Goal: Task Accomplishment & Management: Complete application form

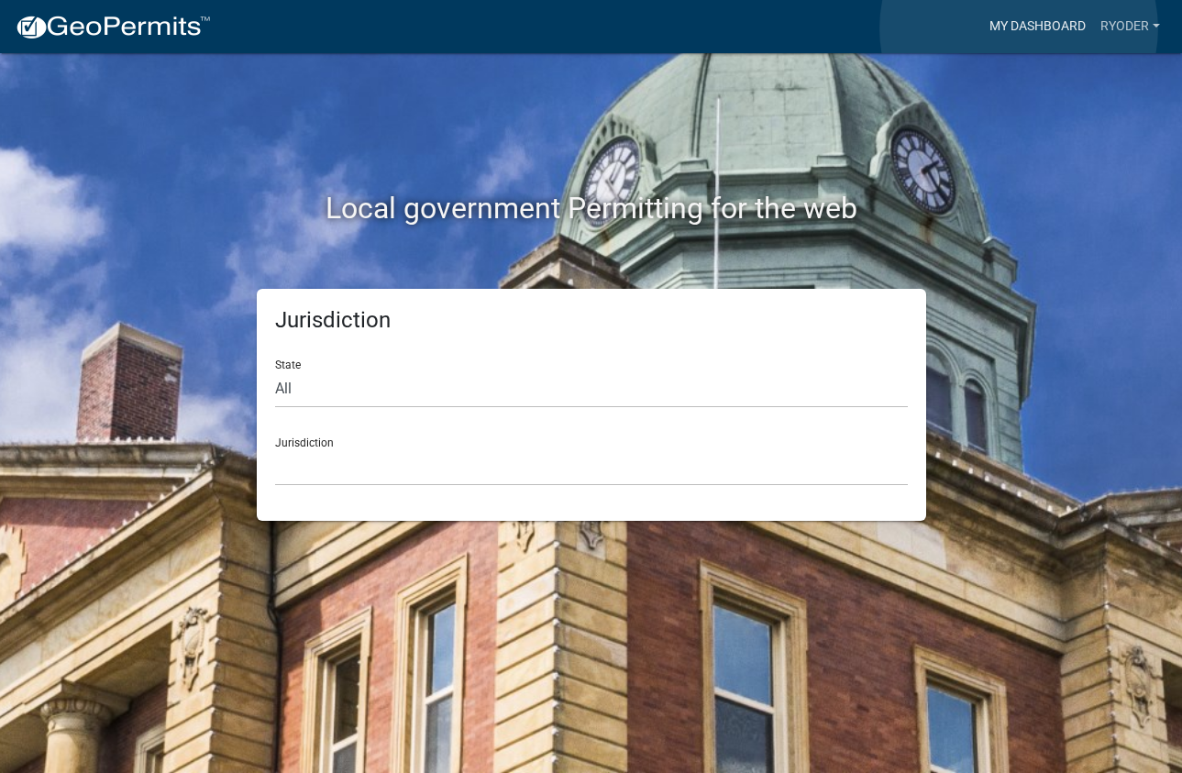
click at [1019, 28] on link "My Dashboard" at bounding box center [1037, 26] width 111 height 35
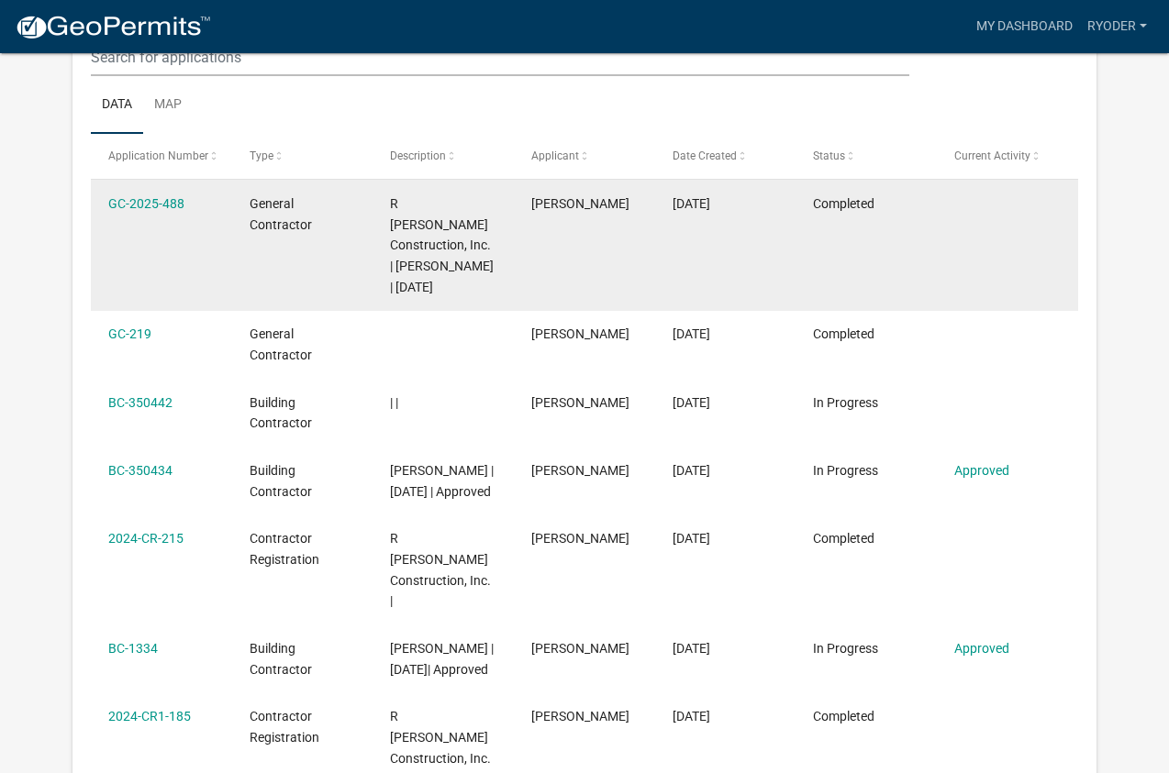
scroll to position [243, 0]
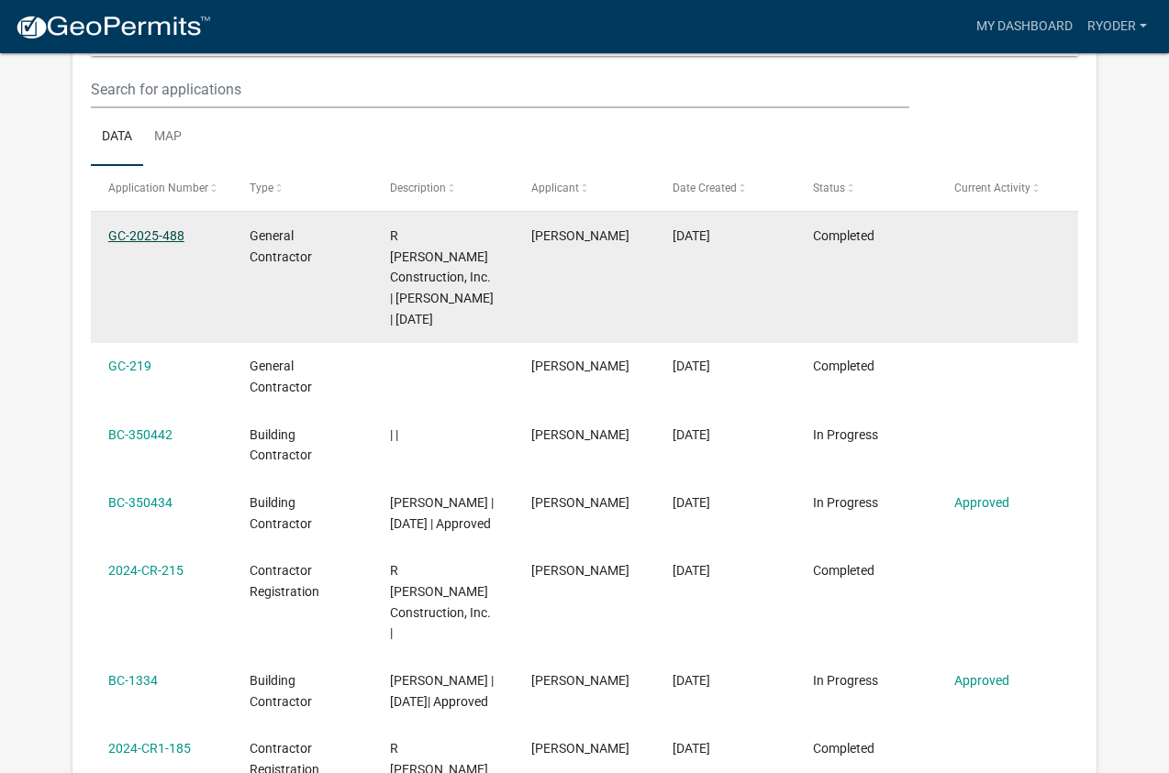
click at [120, 233] on link "GC-2025-488" at bounding box center [146, 235] width 76 height 15
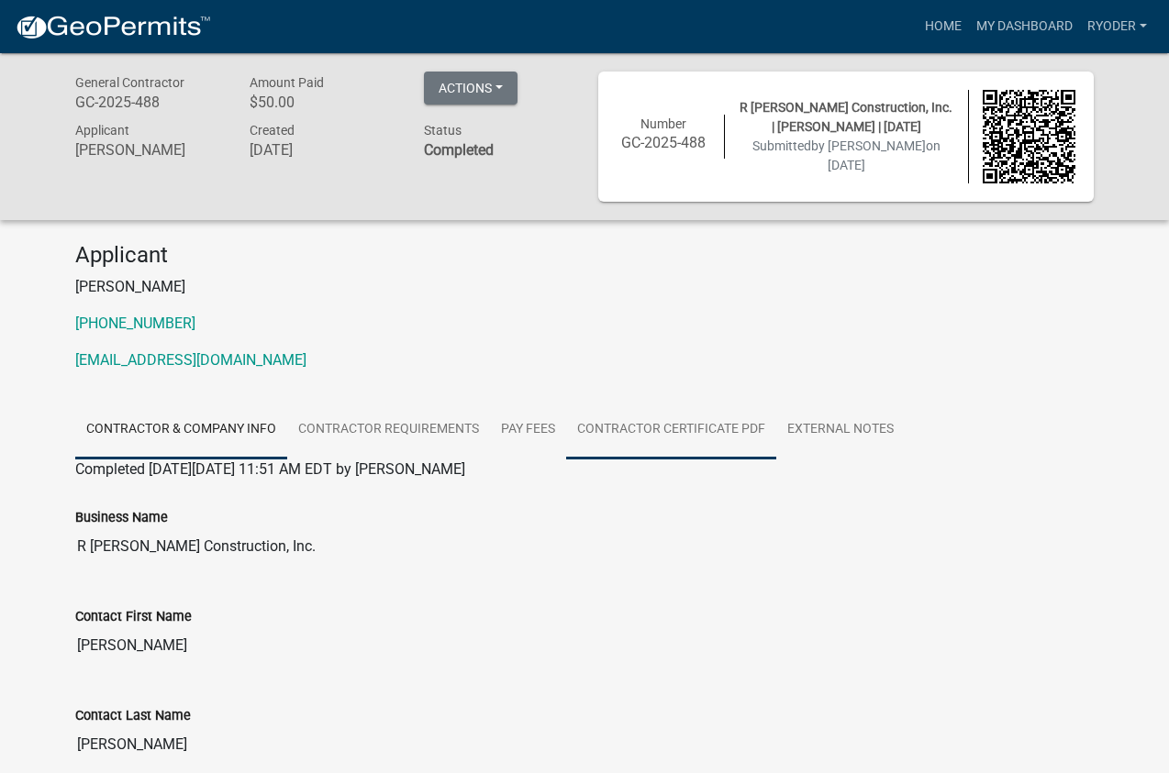
click at [671, 436] on link "Contractor Certificate PDF" at bounding box center [671, 430] width 210 height 59
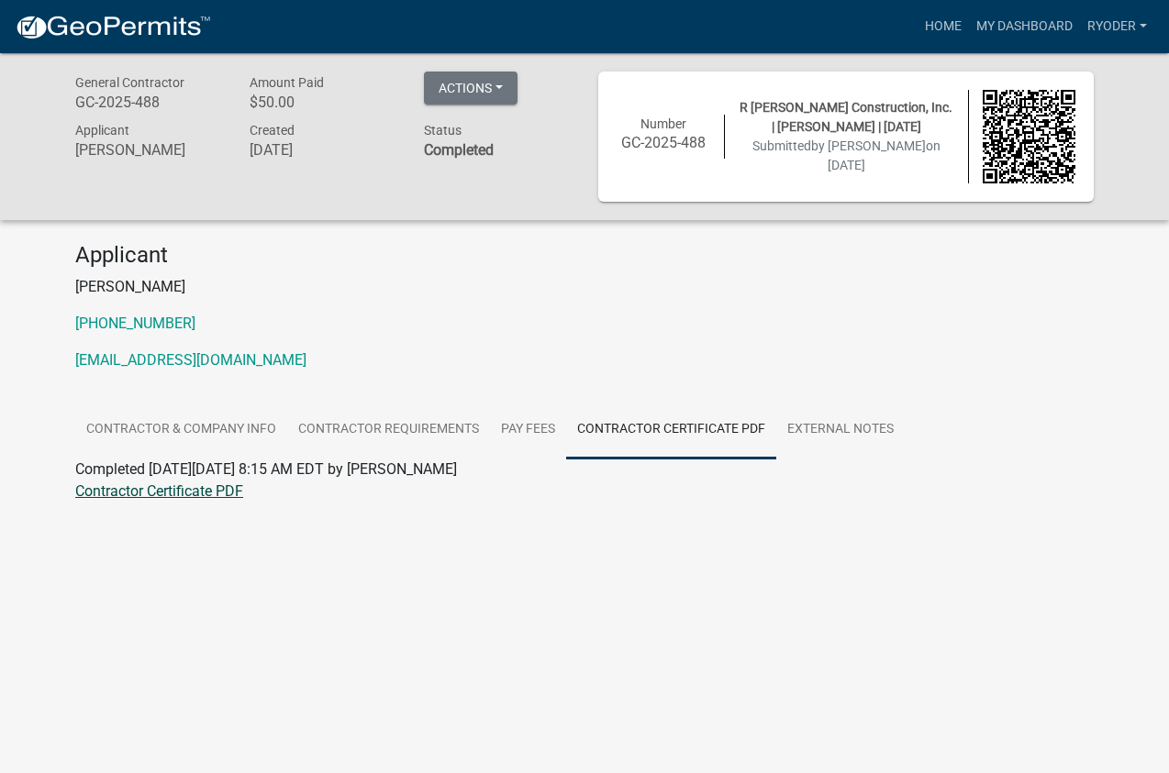
click at [119, 496] on link "Contractor Certificate PDF" at bounding box center [159, 491] width 168 height 17
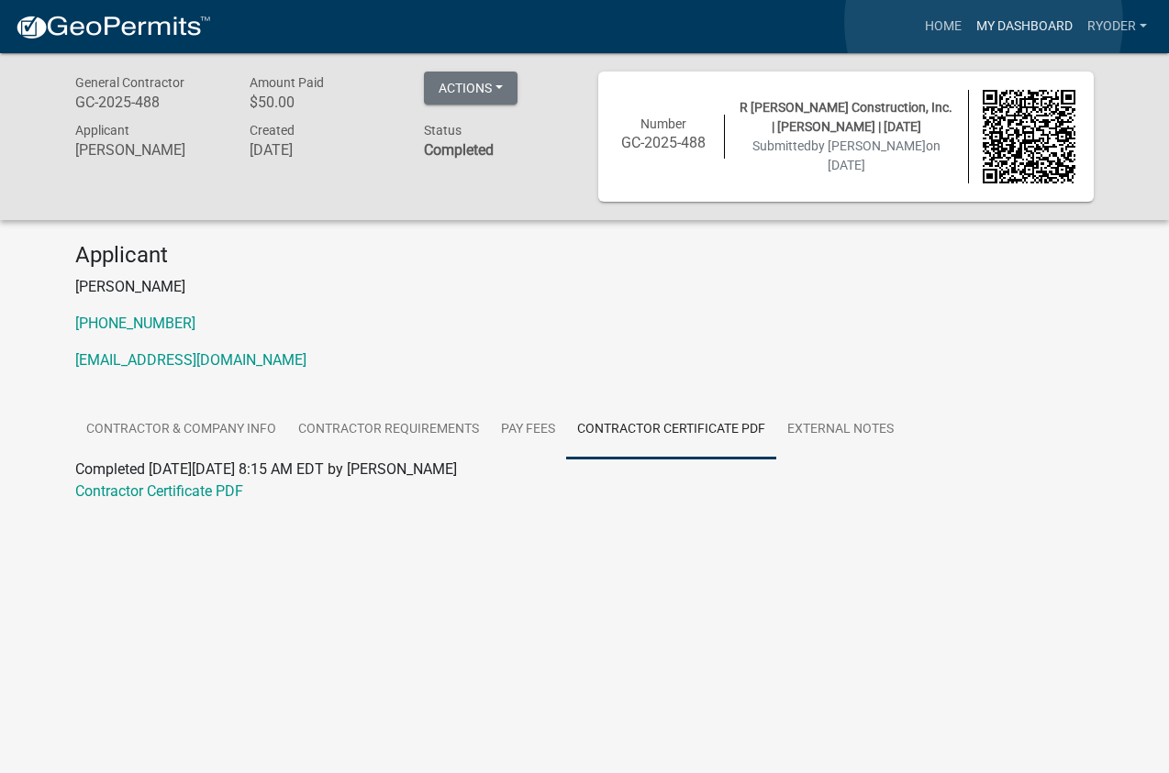
click at [983, 22] on link "My Dashboard" at bounding box center [1024, 26] width 111 height 35
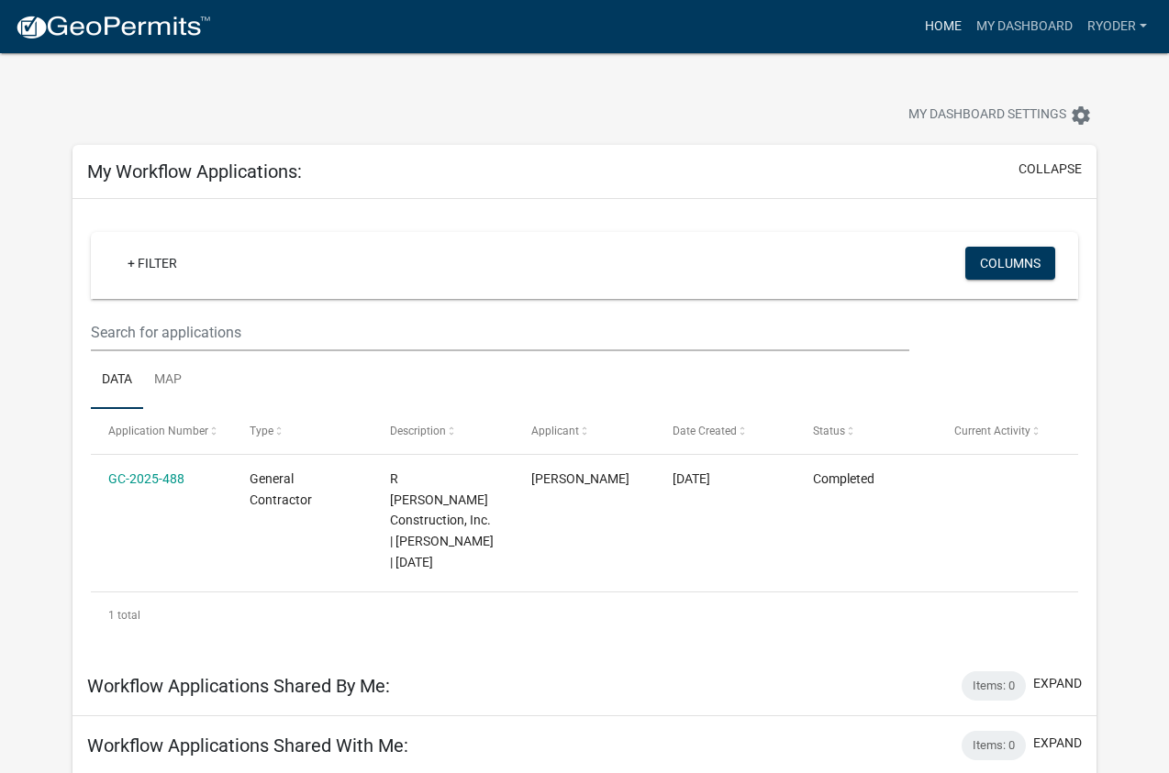
click at [933, 27] on link "Home" at bounding box center [942, 26] width 51 height 35
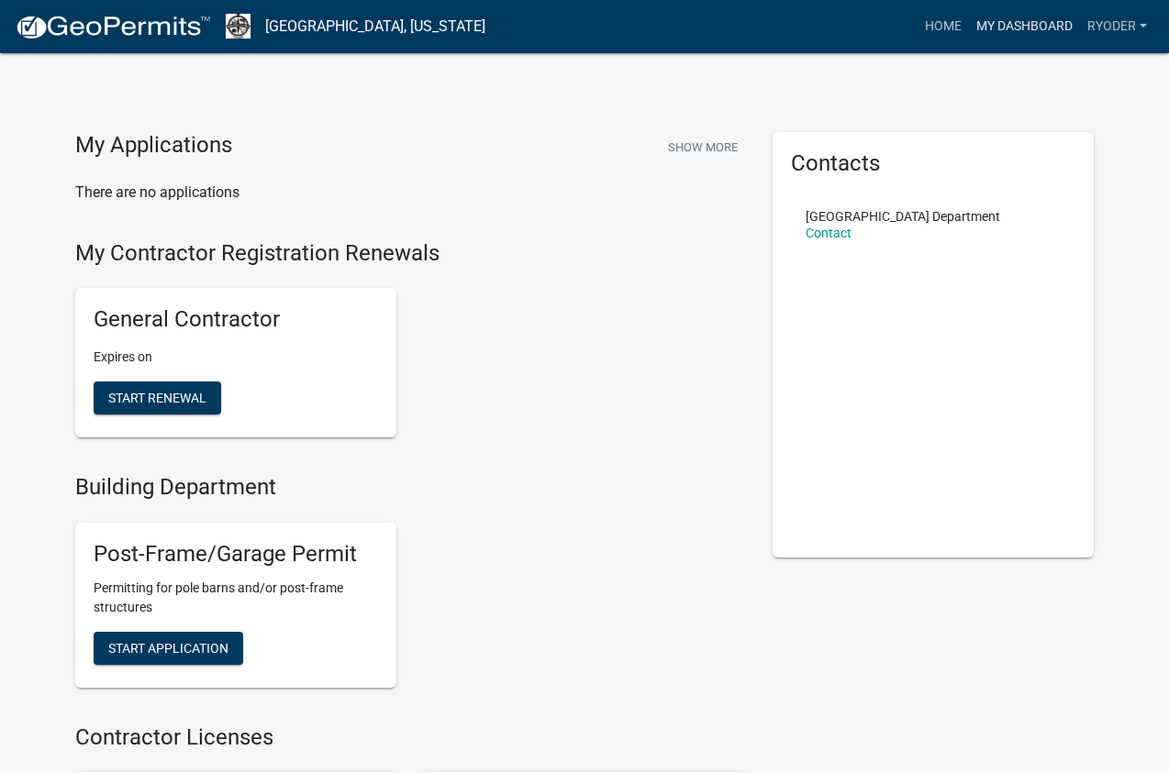
click at [1010, 20] on link "My Dashboard" at bounding box center [1024, 26] width 111 height 35
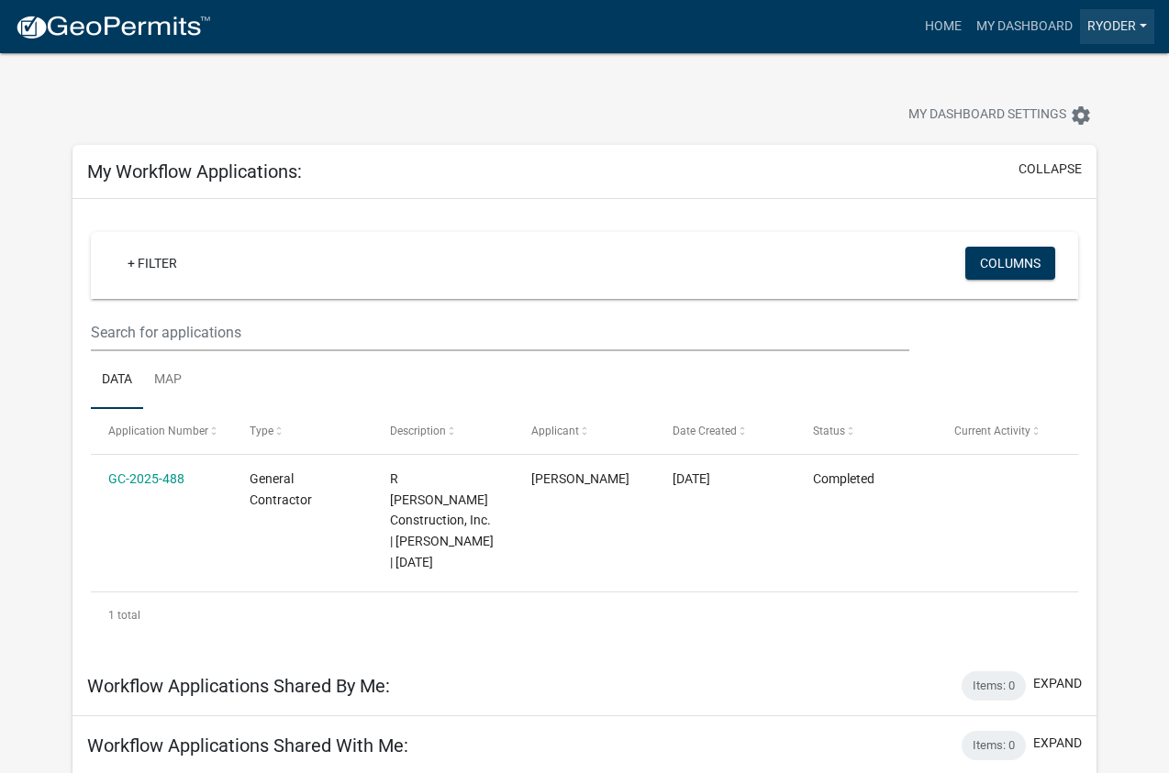
click at [1127, 19] on link "RYoder" at bounding box center [1117, 26] width 74 height 35
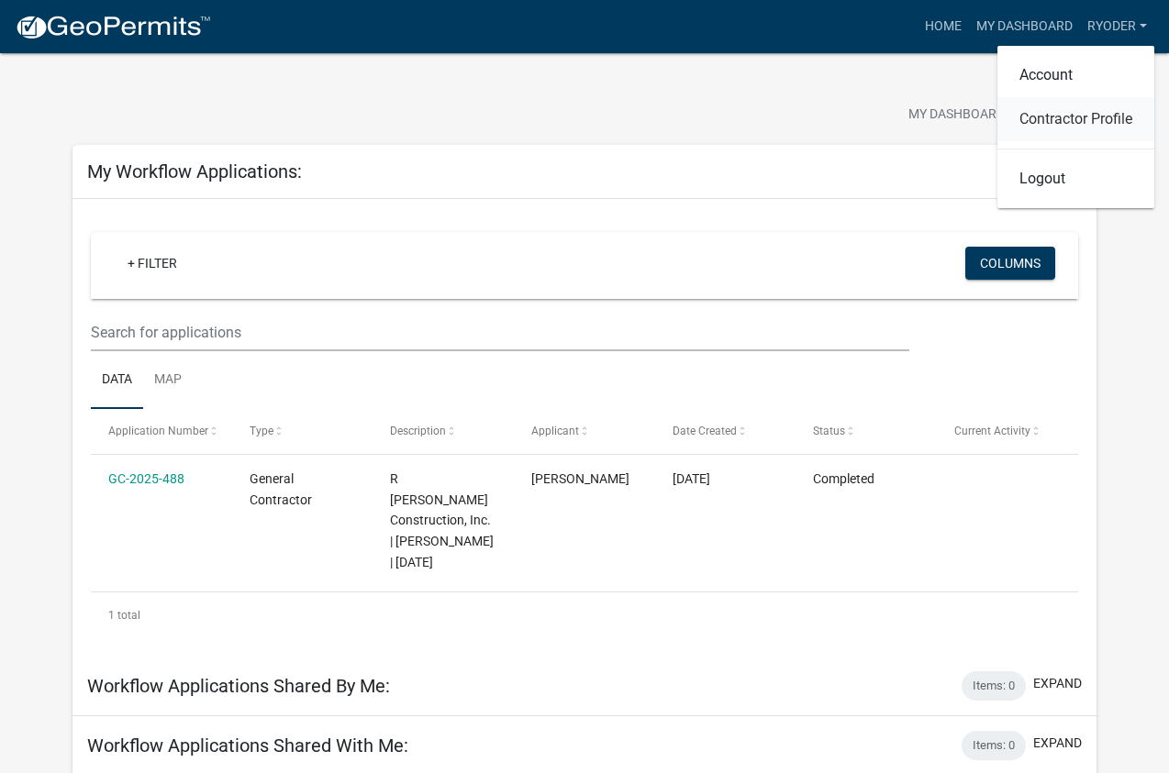
click at [1070, 116] on link "Contractor Profile" at bounding box center [1075, 119] width 157 height 44
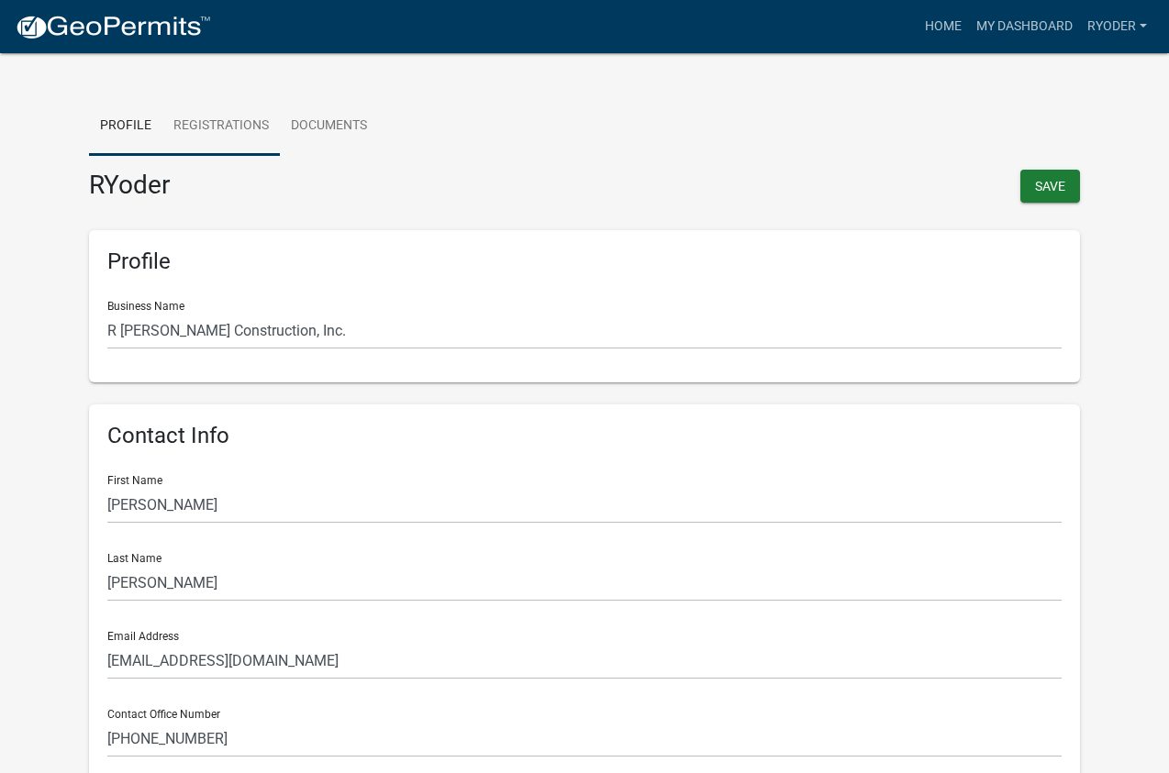
click at [227, 116] on link "Registrations" at bounding box center [220, 126] width 117 height 59
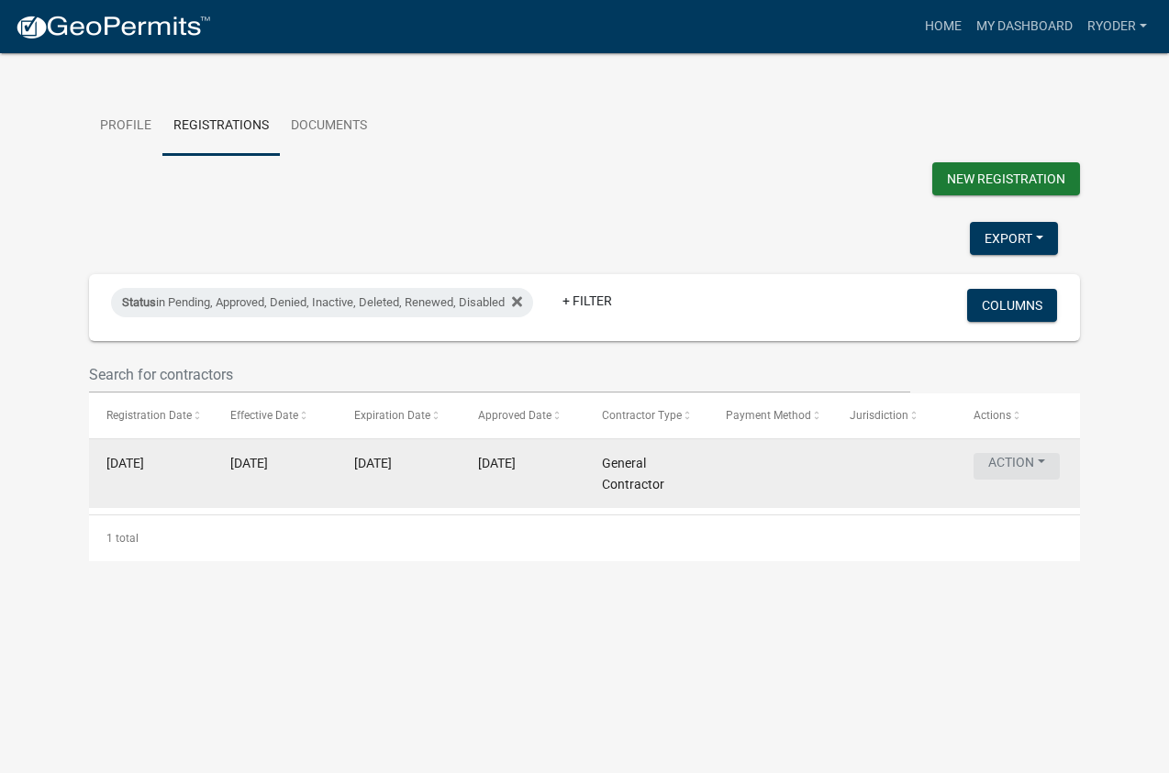
click at [1019, 471] on button "Action" at bounding box center [1016, 466] width 86 height 27
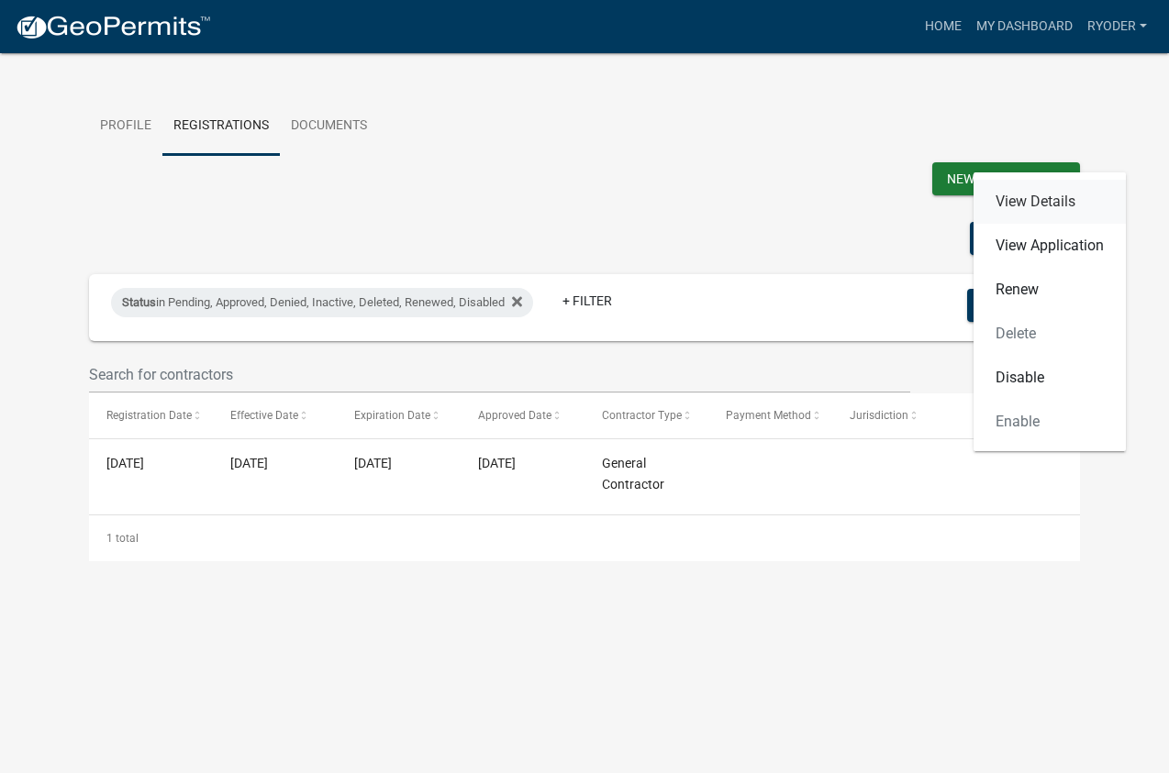
click at [1019, 199] on link "View Details" at bounding box center [1049, 202] width 152 height 44
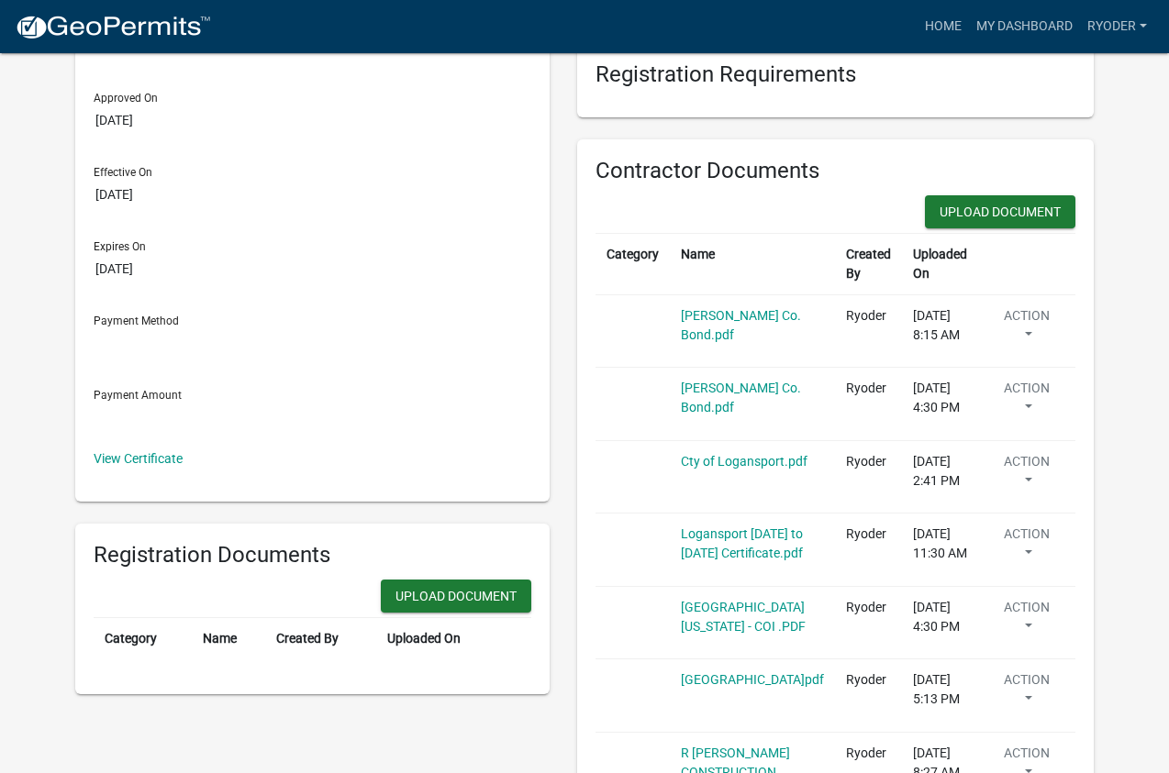
scroll to position [183, 0]
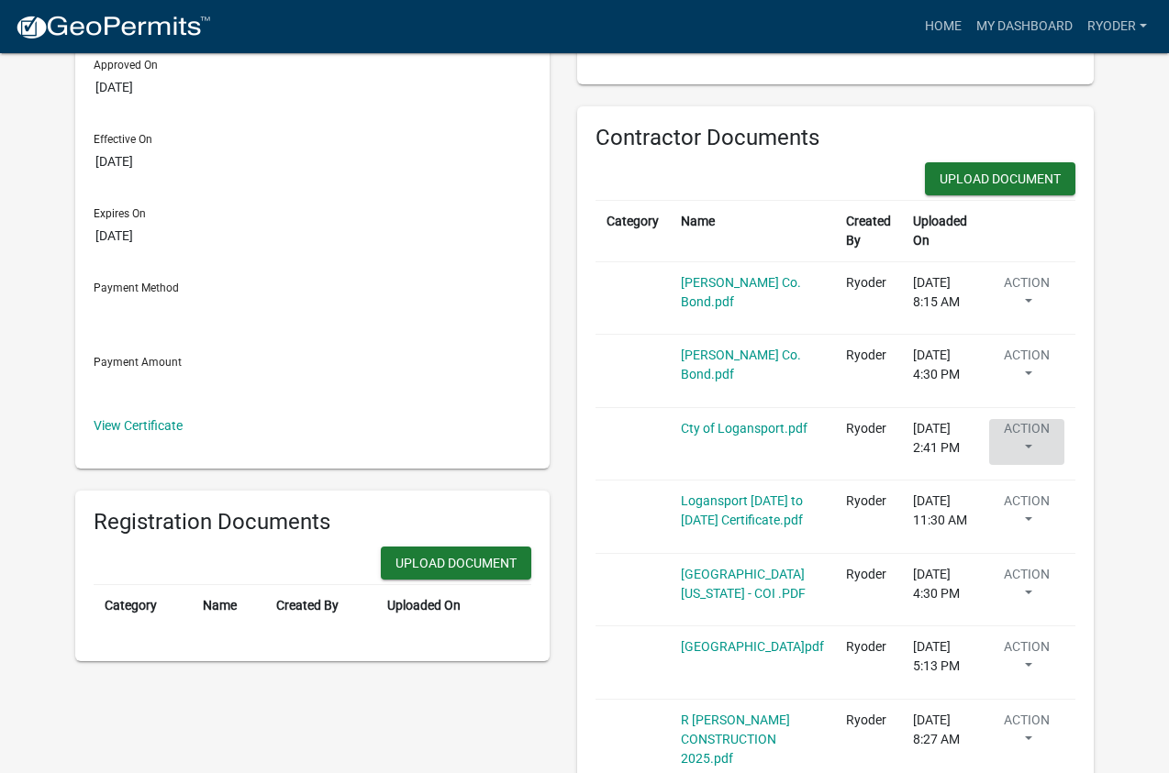
click at [1027, 446] on button "Action" at bounding box center [1026, 442] width 75 height 46
click at [726, 436] on link "Cty of Logansport.pdf" at bounding box center [744, 428] width 127 height 15
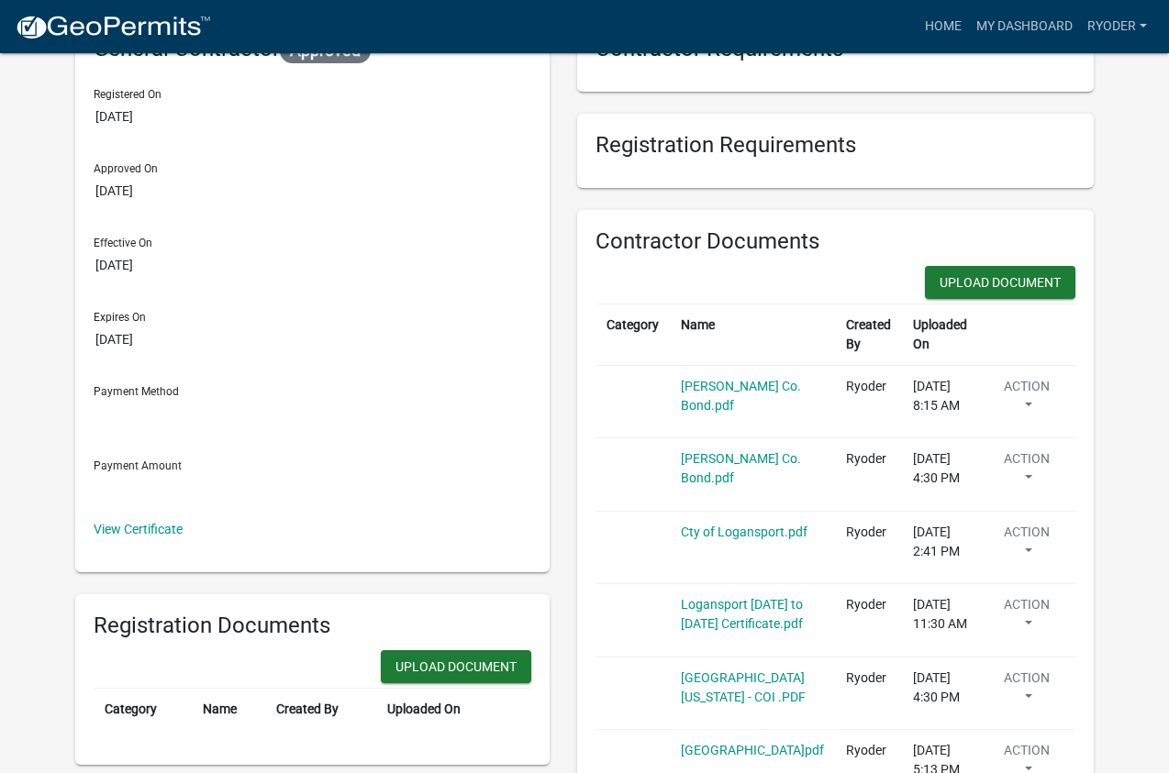
scroll to position [0, 0]
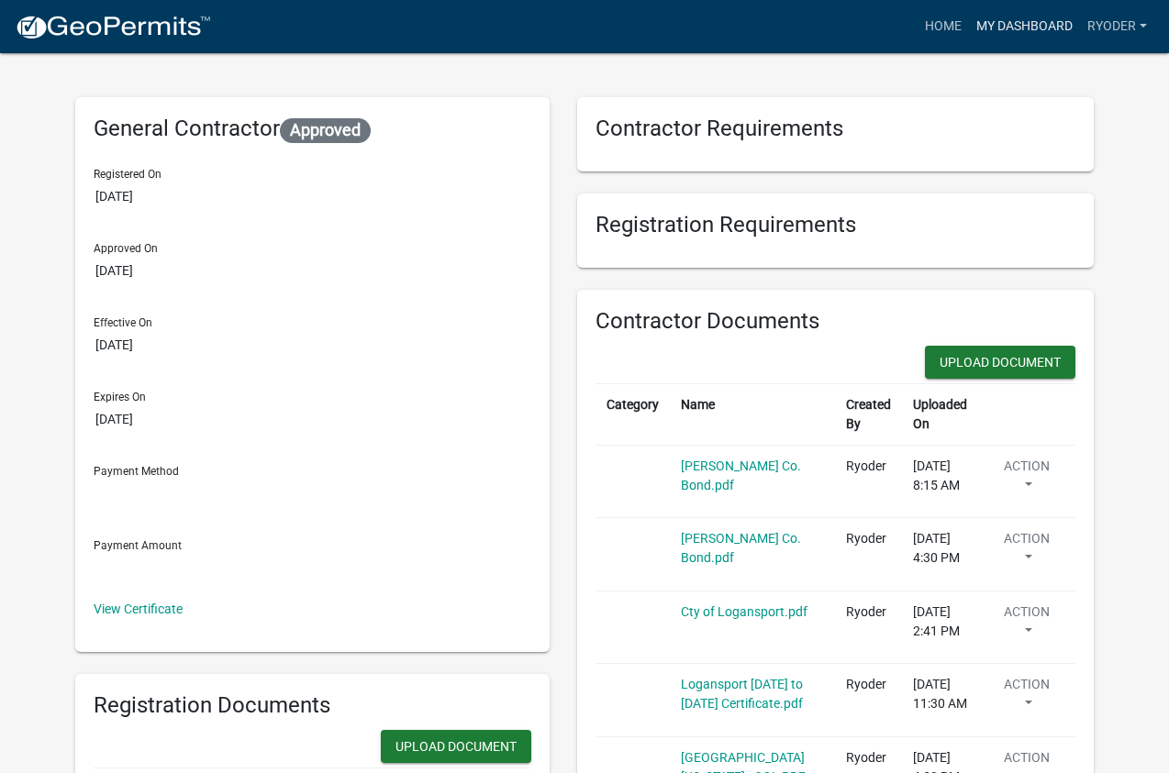
click at [1033, 20] on link "My Dashboard" at bounding box center [1024, 26] width 111 height 35
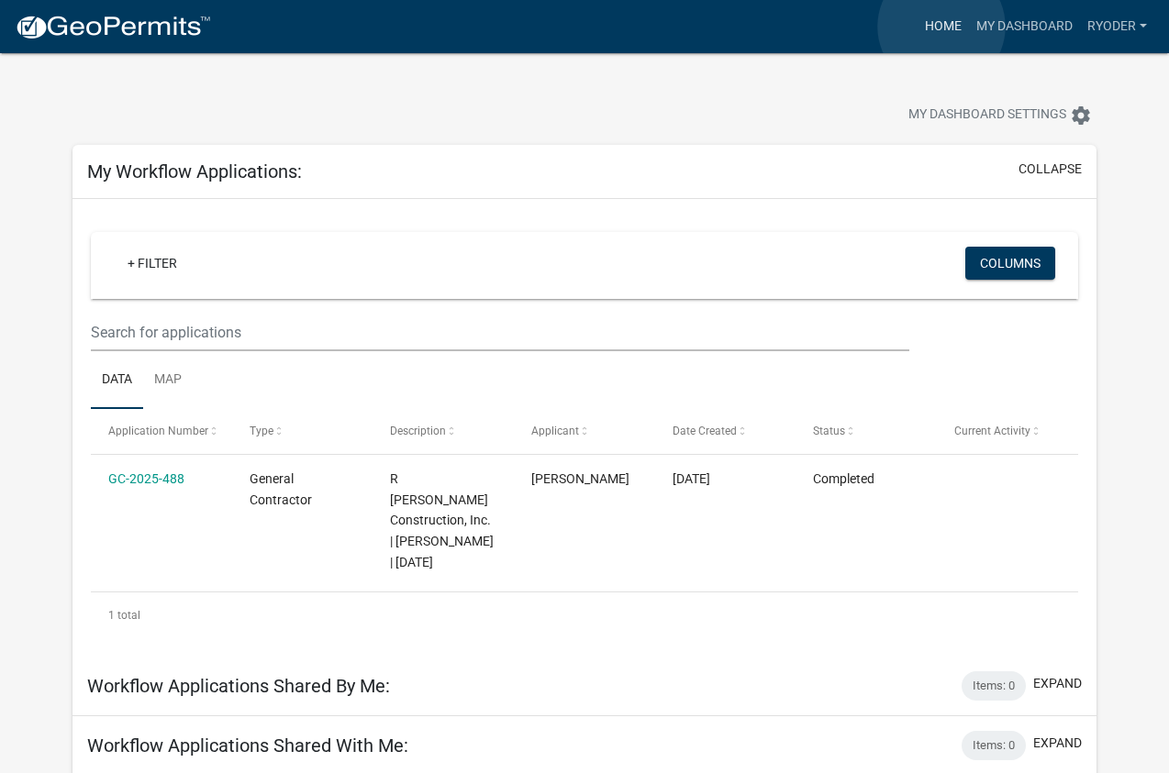
click at [941, 27] on link "Home" at bounding box center [942, 26] width 51 height 35
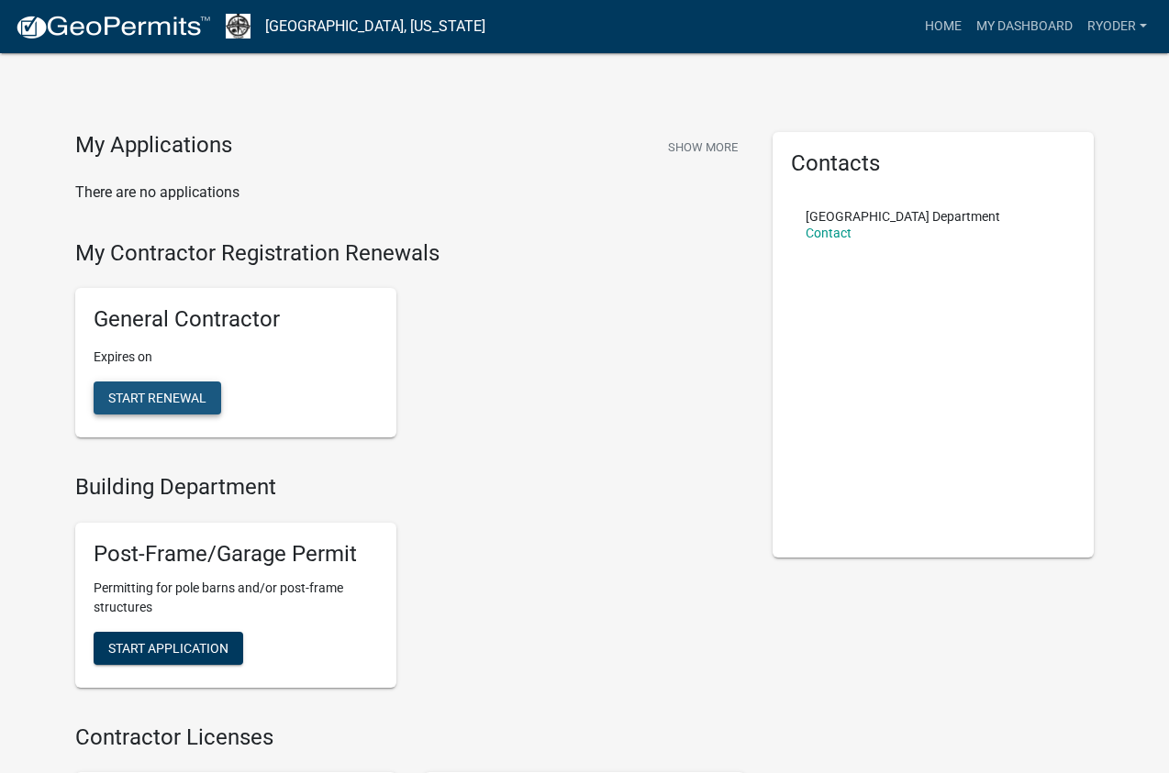
click at [167, 401] on span "Start Renewal" at bounding box center [157, 398] width 98 height 15
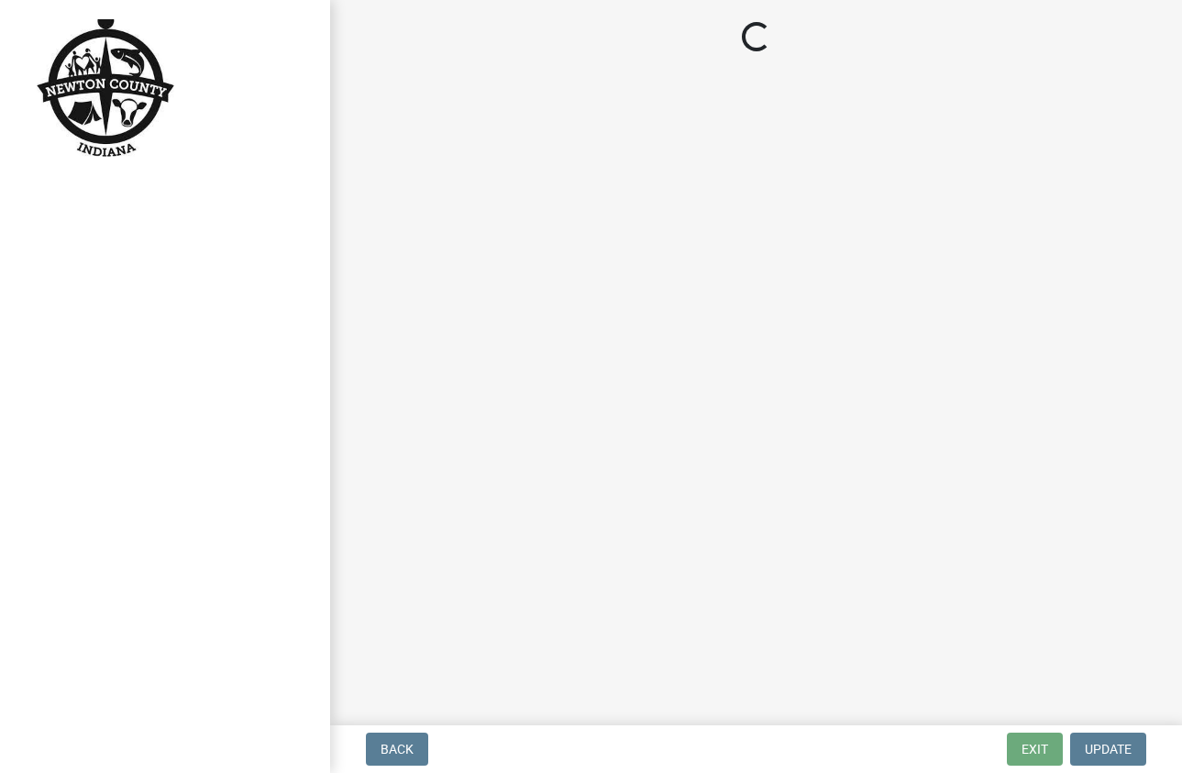
select select "IN"
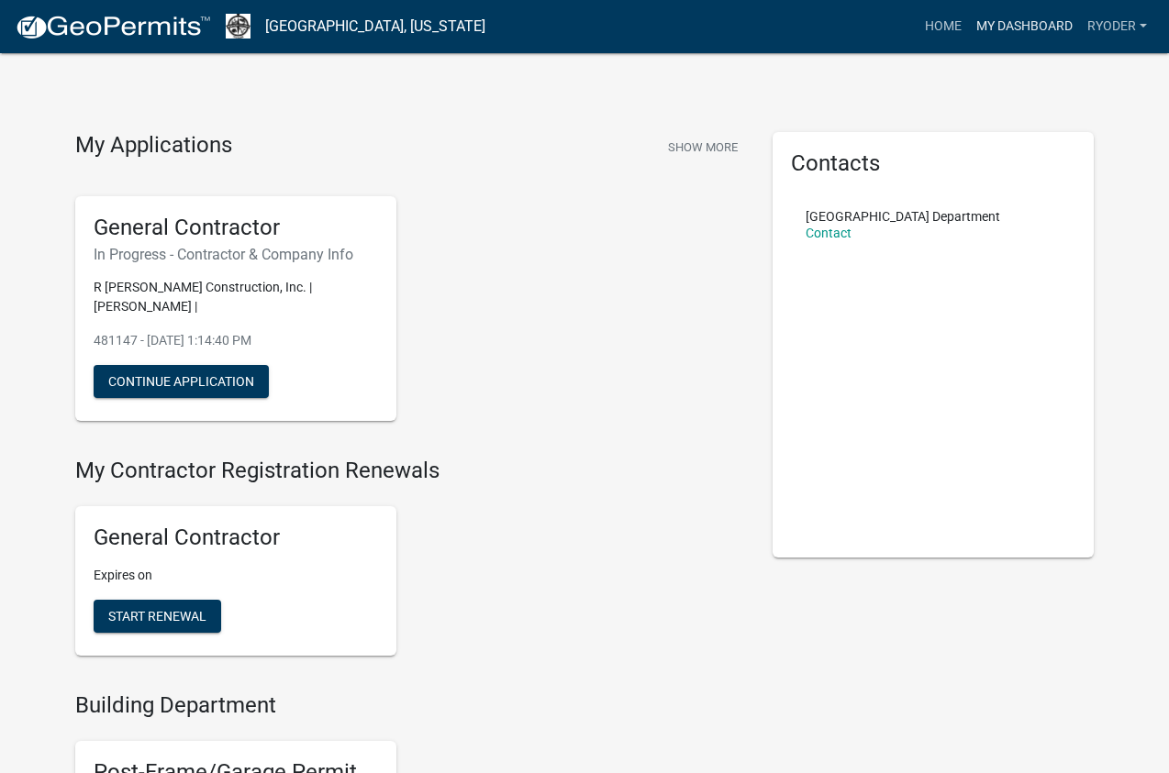
click at [1027, 27] on link "My Dashboard" at bounding box center [1024, 26] width 111 height 35
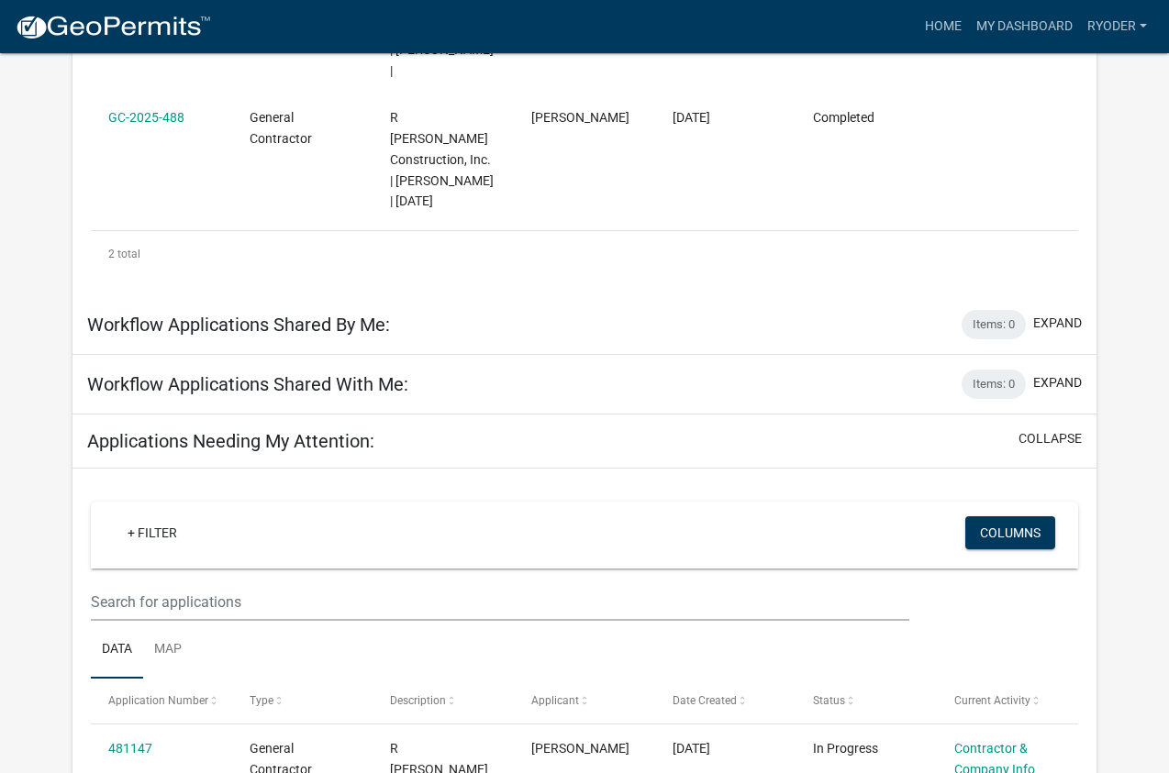
scroll to position [141, 0]
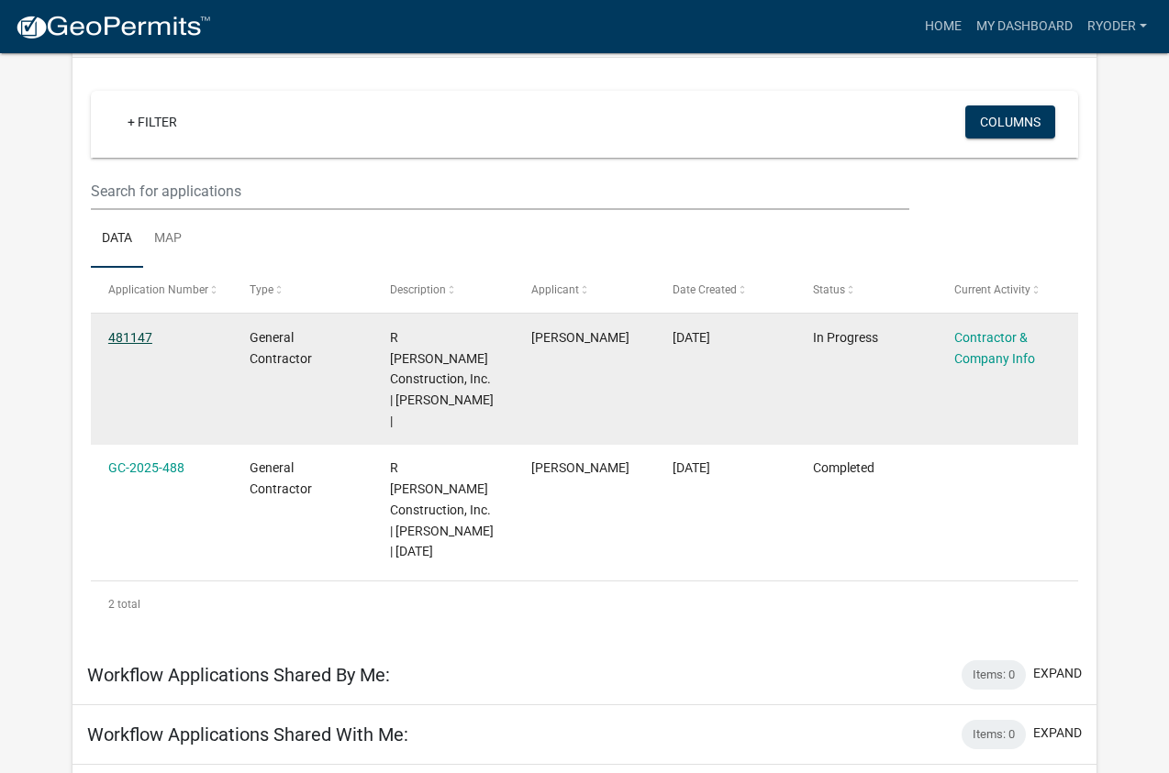
click at [127, 334] on link "481147" at bounding box center [130, 337] width 44 height 15
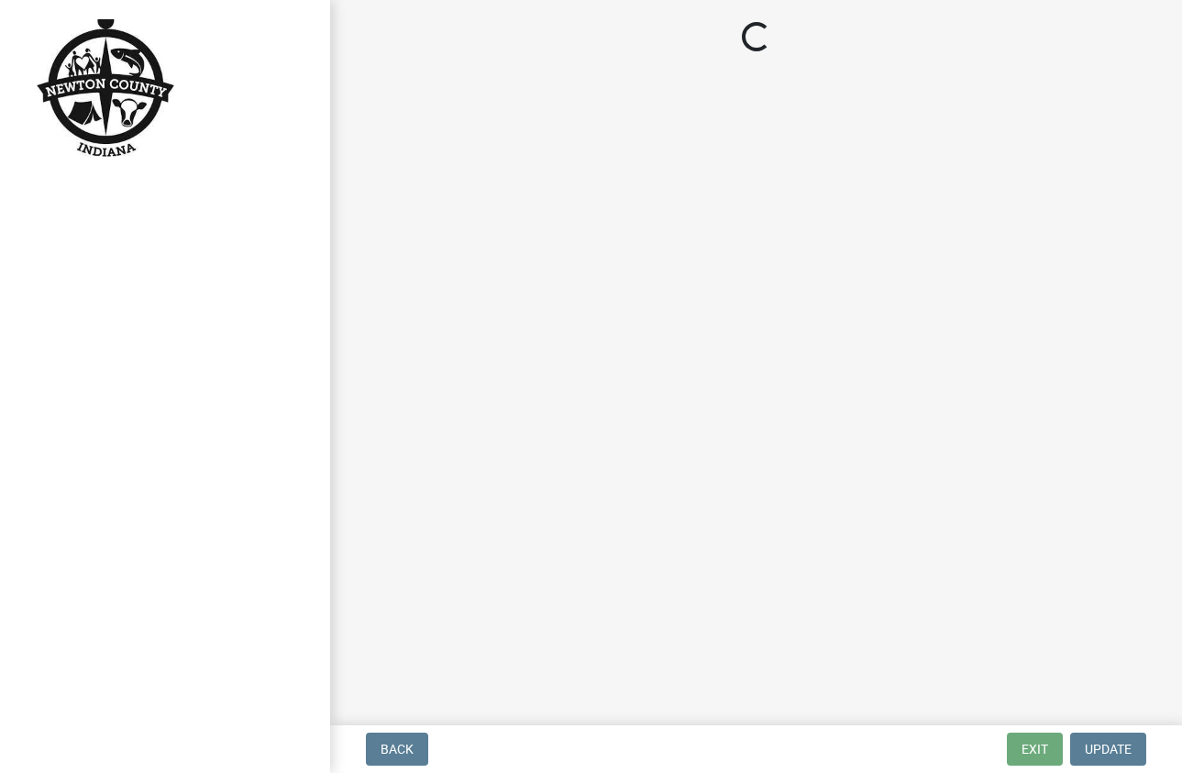
select select "IN"
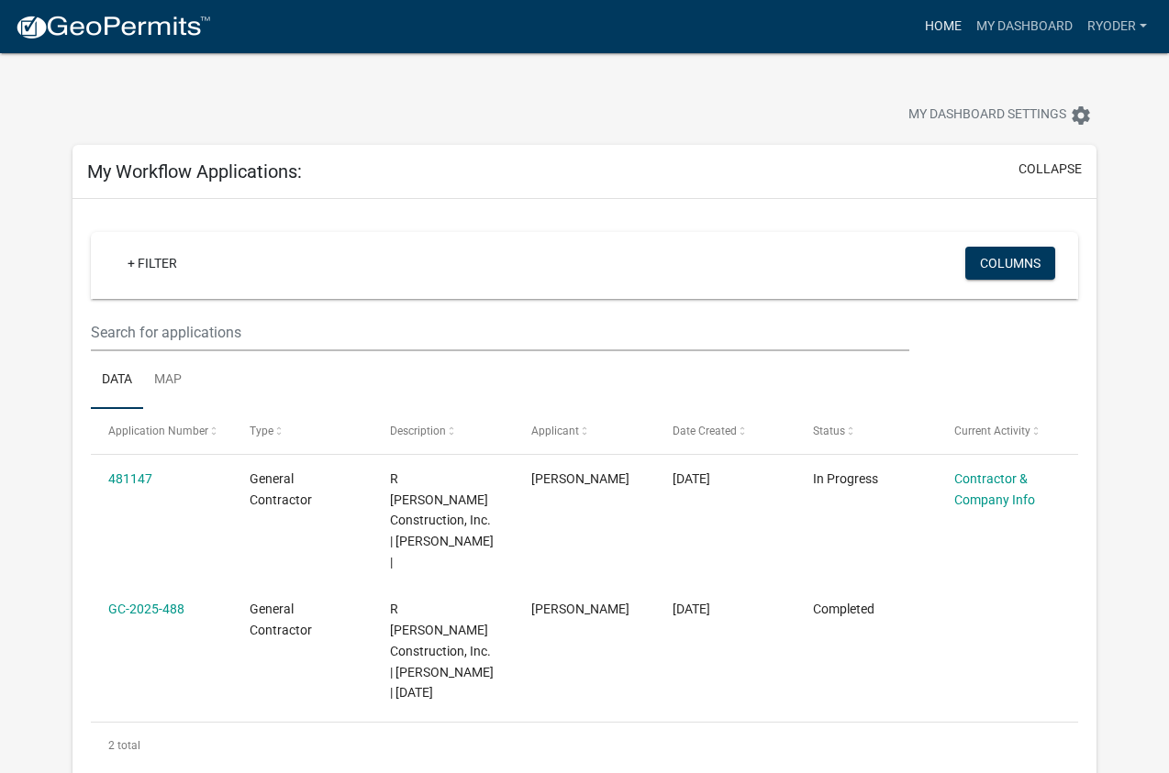
click at [949, 32] on link "Home" at bounding box center [942, 26] width 51 height 35
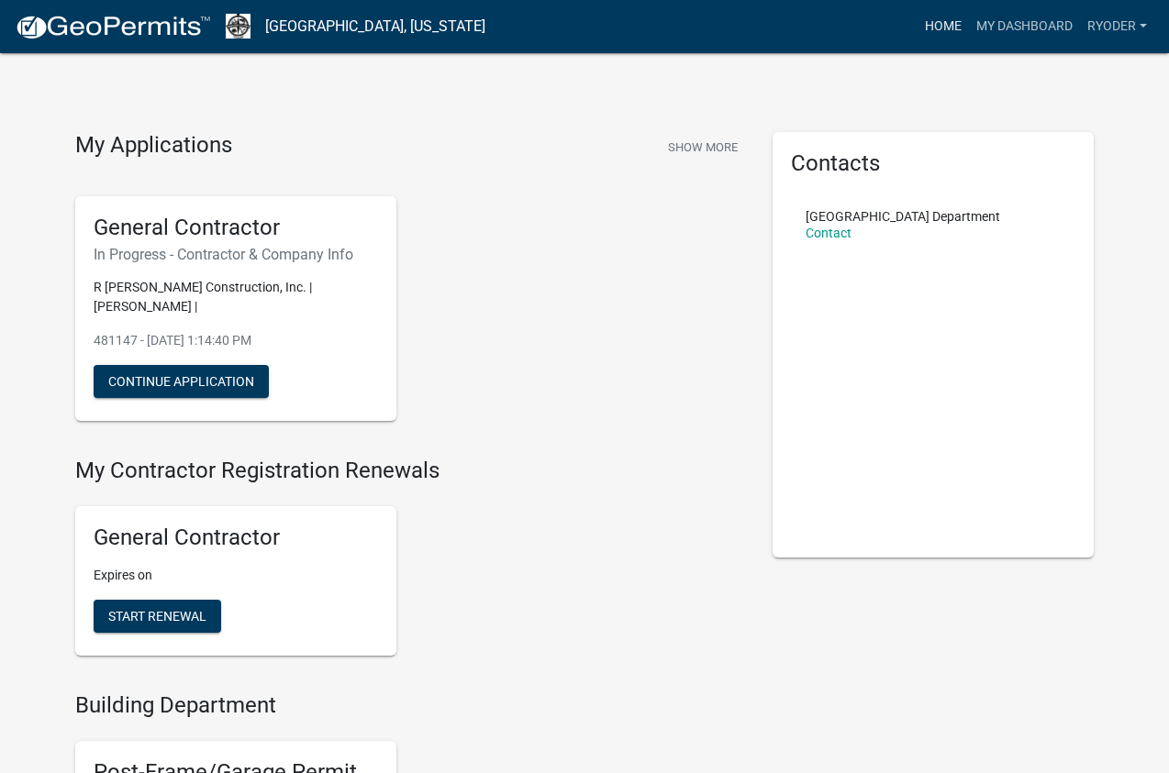
click at [939, 21] on link "Home" at bounding box center [942, 26] width 51 height 35
click at [940, 21] on link "Home" at bounding box center [942, 26] width 51 height 35
click at [1105, 25] on link "RYoder" at bounding box center [1117, 26] width 74 height 35
click at [1057, 66] on link "Account" at bounding box center [1075, 75] width 157 height 44
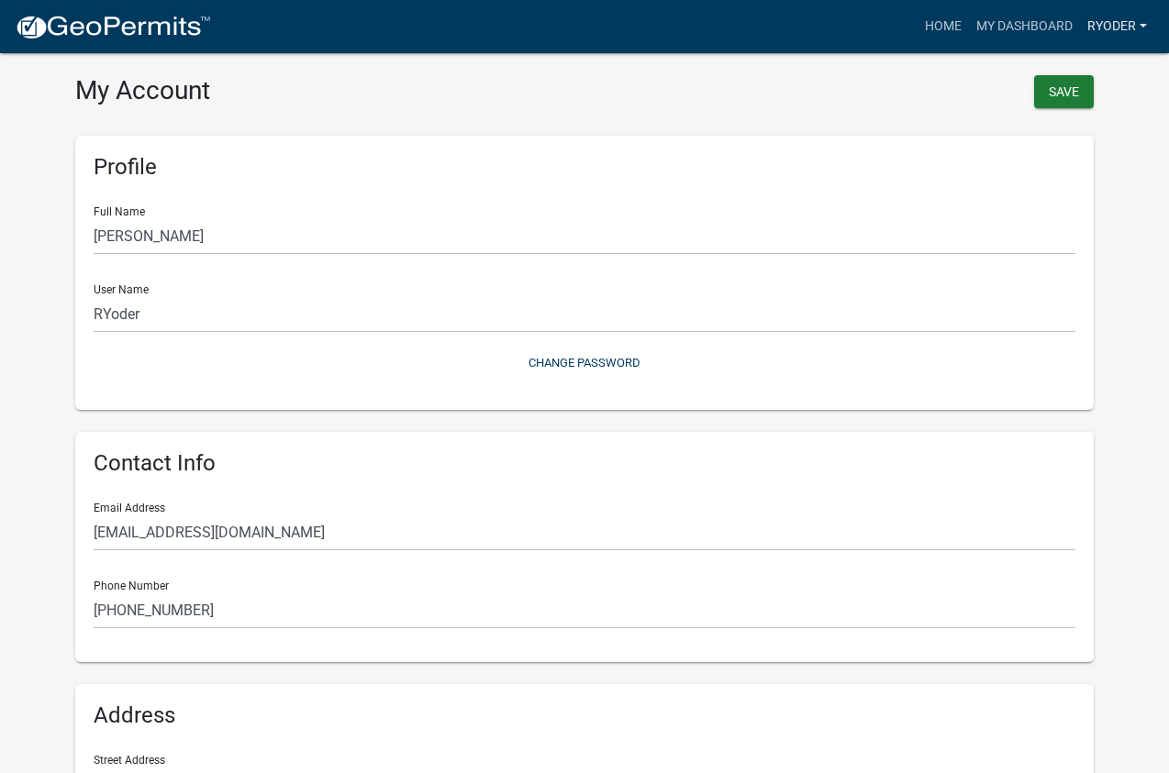
click at [1109, 19] on link "RYoder" at bounding box center [1117, 26] width 74 height 35
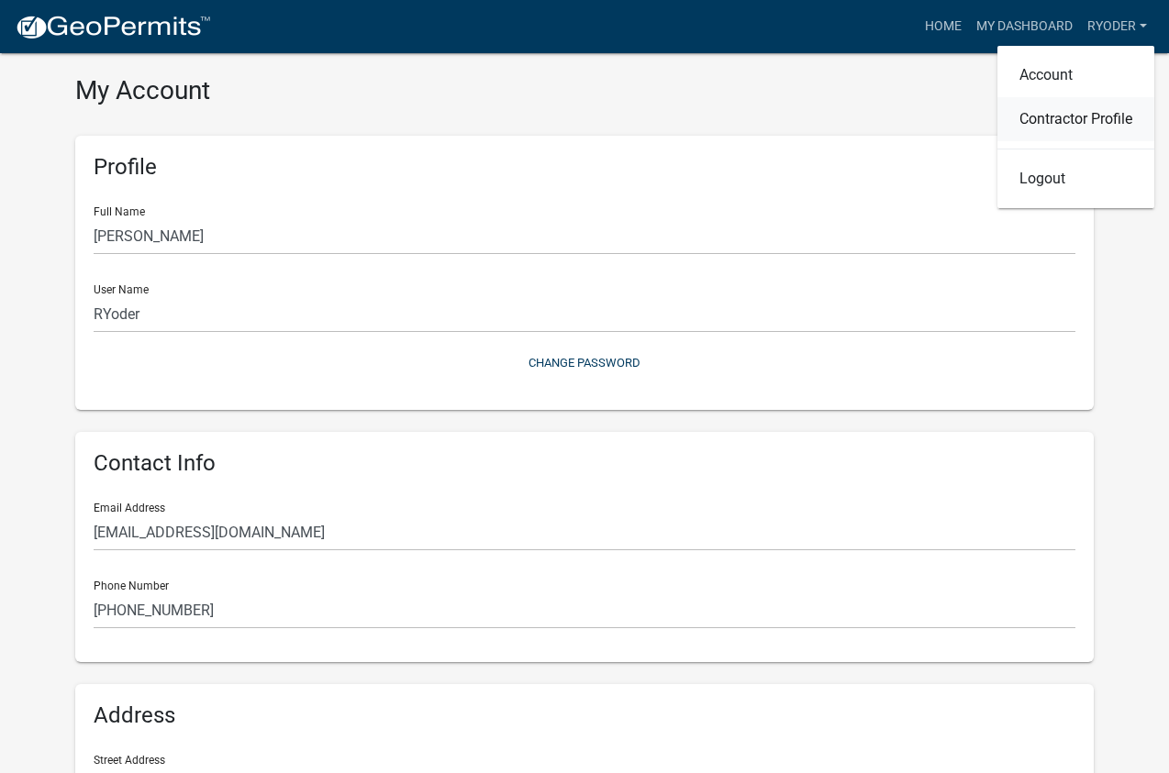
click at [1086, 117] on link "Contractor Profile" at bounding box center [1075, 119] width 157 height 44
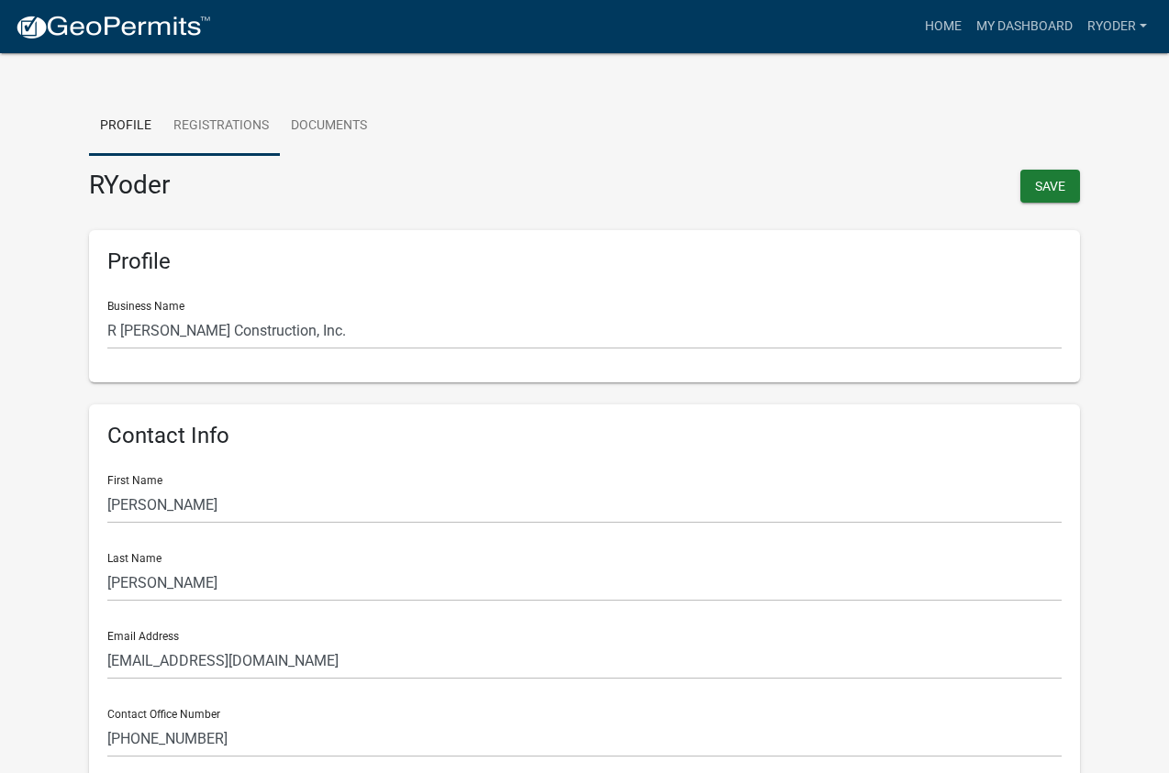
click at [210, 127] on link "Registrations" at bounding box center [220, 126] width 117 height 59
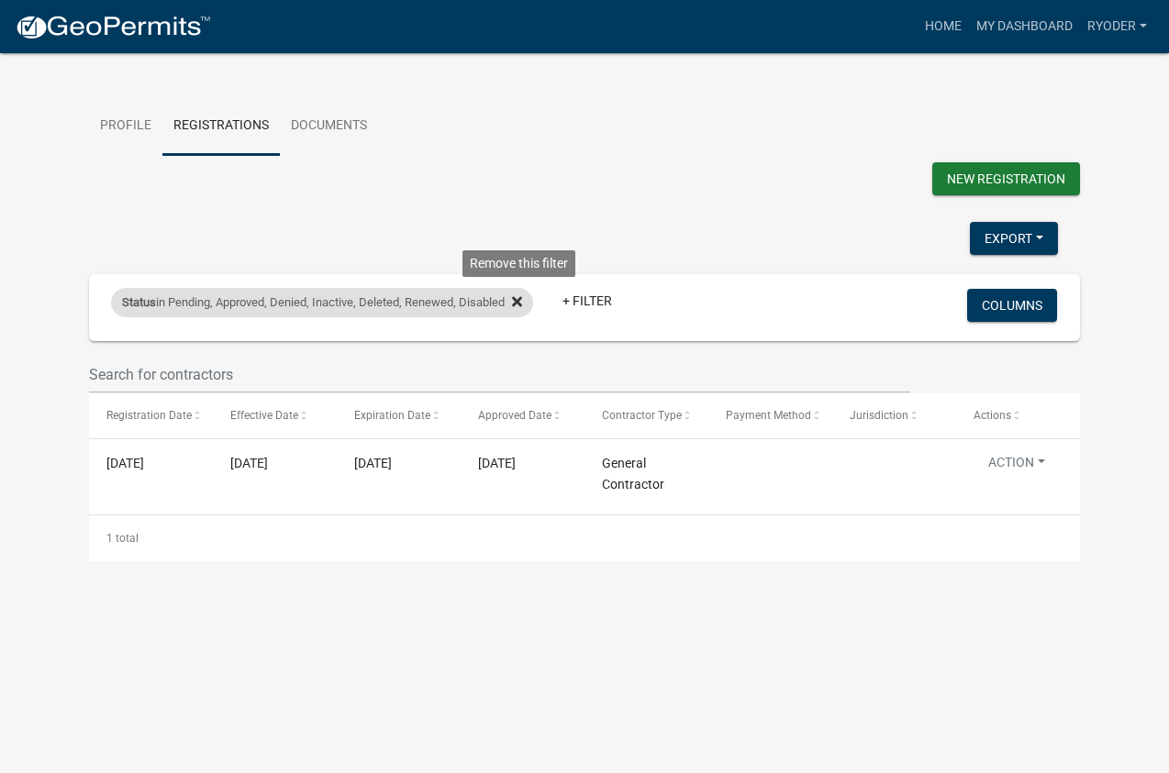
click at [522, 304] on icon at bounding box center [517, 301] width 10 height 10
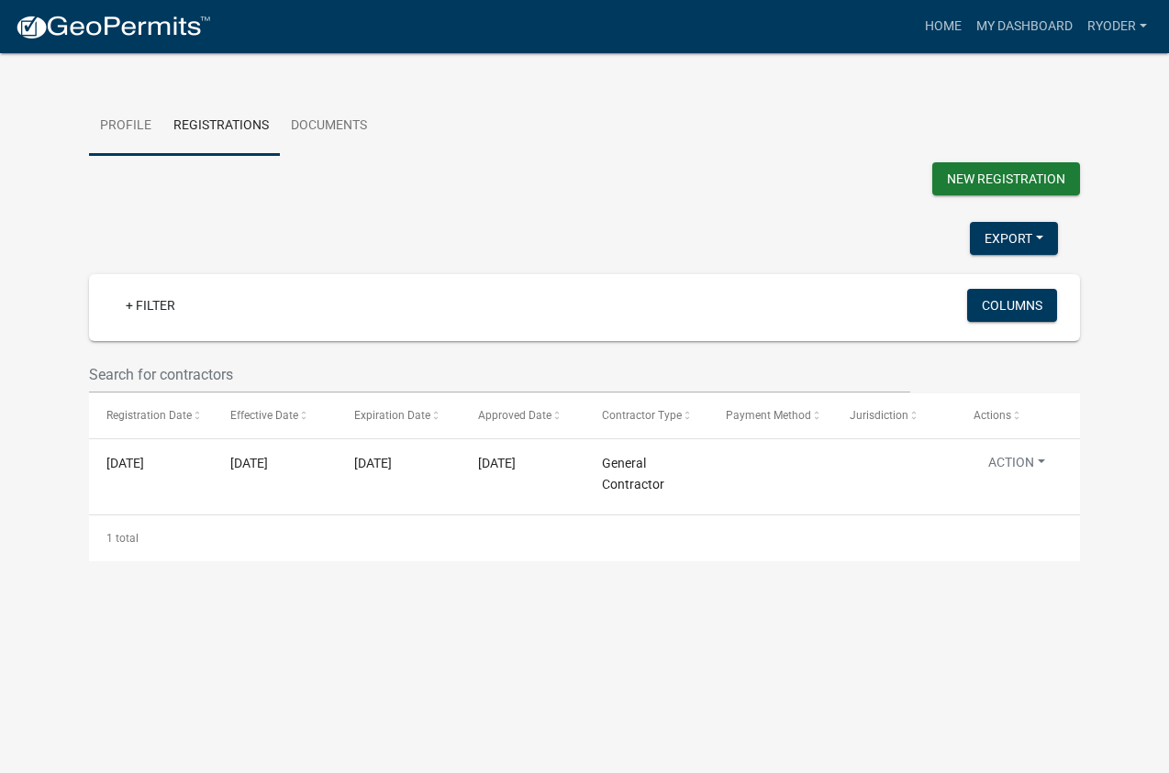
click at [114, 124] on link "Profile" at bounding box center [125, 126] width 73 height 59
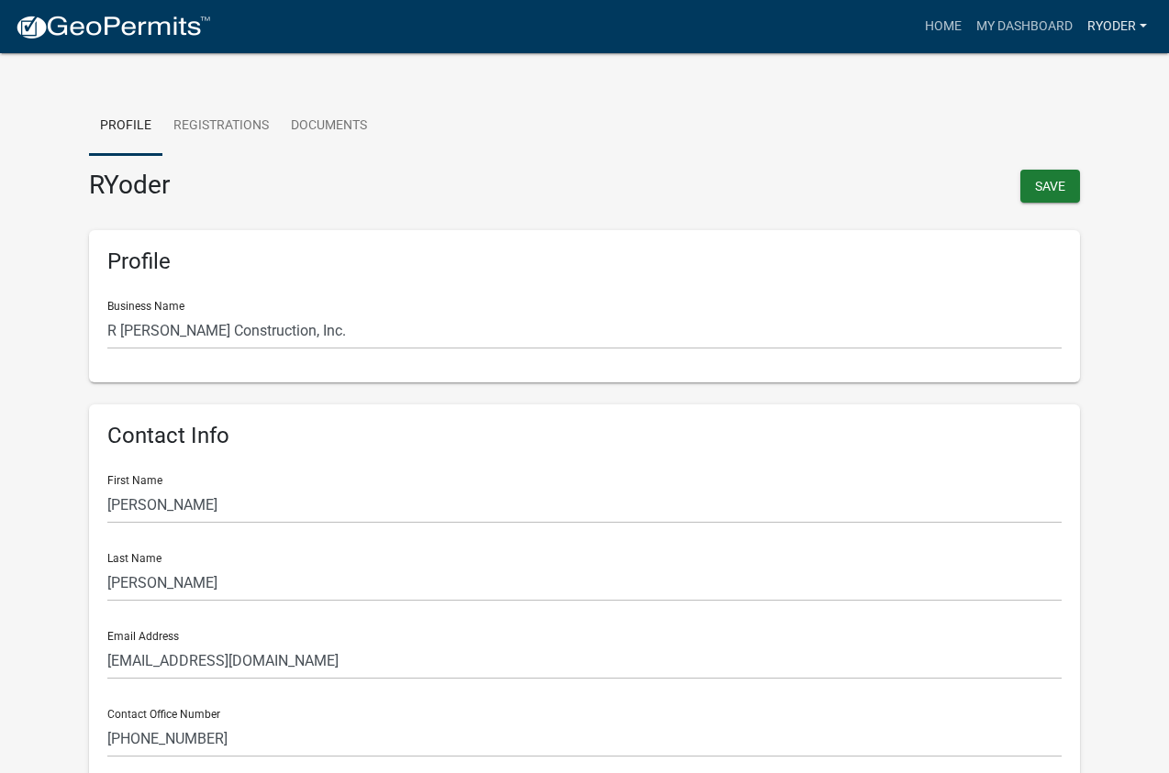
click at [1122, 24] on link "RYoder" at bounding box center [1117, 26] width 74 height 35
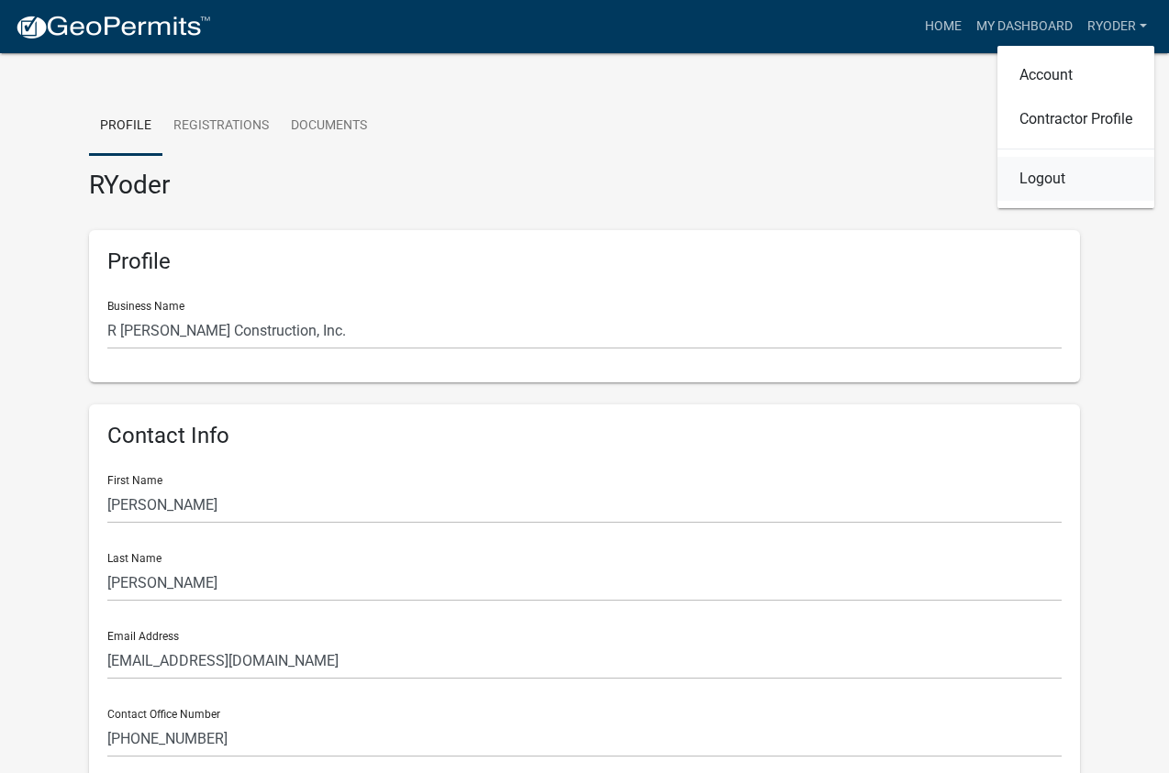
click at [1042, 183] on link "Logout" at bounding box center [1075, 179] width 157 height 44
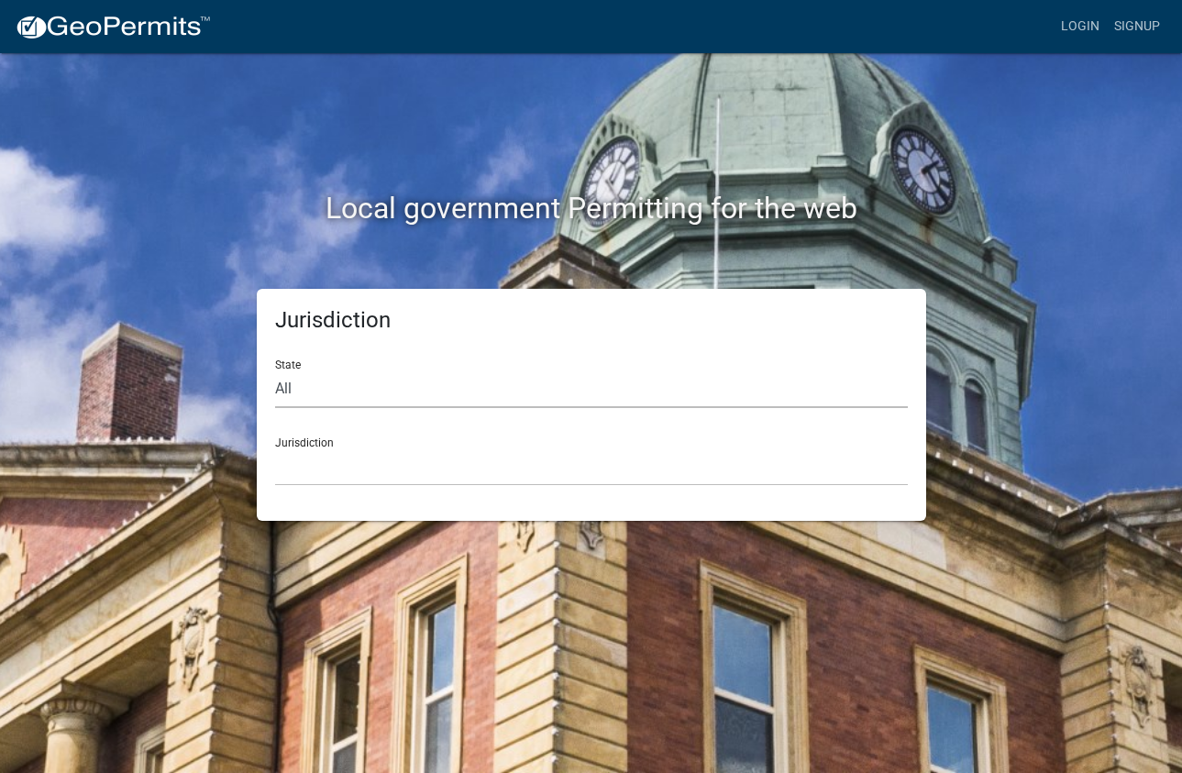
click at [282, 389] on select "All [US_STATE] [US_STATE] [US_STATE] [US_STATE] [US_STATE] [US_STATE] [US_STATE…" at bounding box center [591, 390] width 633 height 38
select select "[US_STATE]"
click at [275, 371] on select "All [US_STATE] [US_STATE] [US_STATE] [US_STATE] [US_STATE] [US_STATE] [US_STATE…" at bounding box center [591, 390] width 633 height 38
click at [294, 445] on div "Jurisdiction City of [GEOGRAPHIC_DATA], [US_STATE] City of [GEOGRAPHIC_DATA], […" at bounding box center [591, 454] width 633 height 63
click at [306, 475] on select "City of [GEOGRAPHIC_DATA], [US_STATE] City of [GEOGRAPHIC_DATA], [US_STATE] Cit…" at bounding box center [591, 468] width 633 height 38
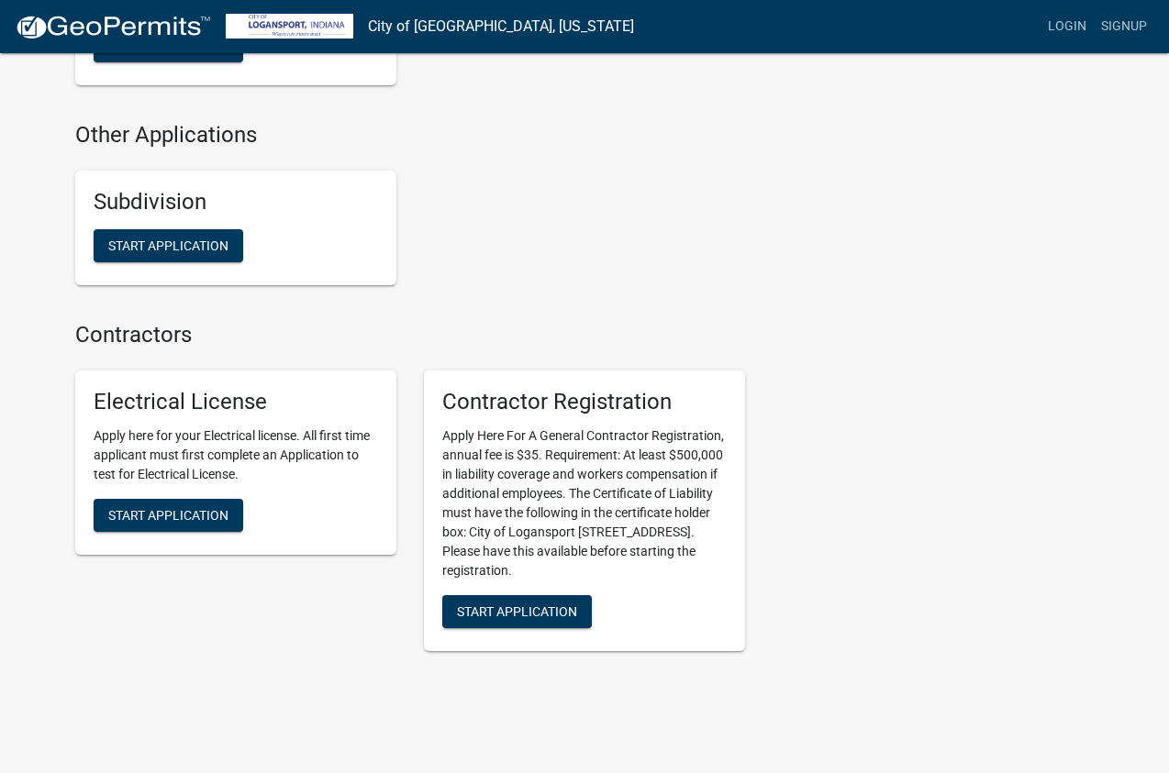
scroll to position [1775, 0]
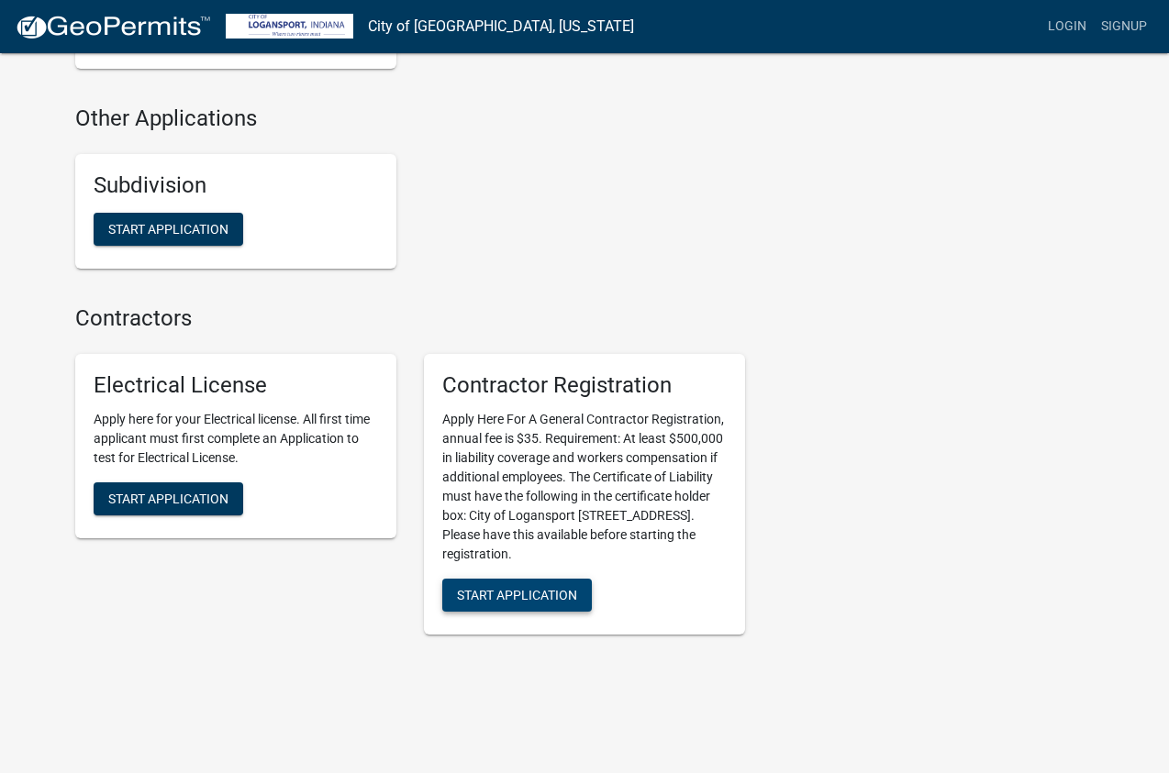
click at [546, 587] on span "Start Application" at bounding box center [517, 594] width 120 height 15
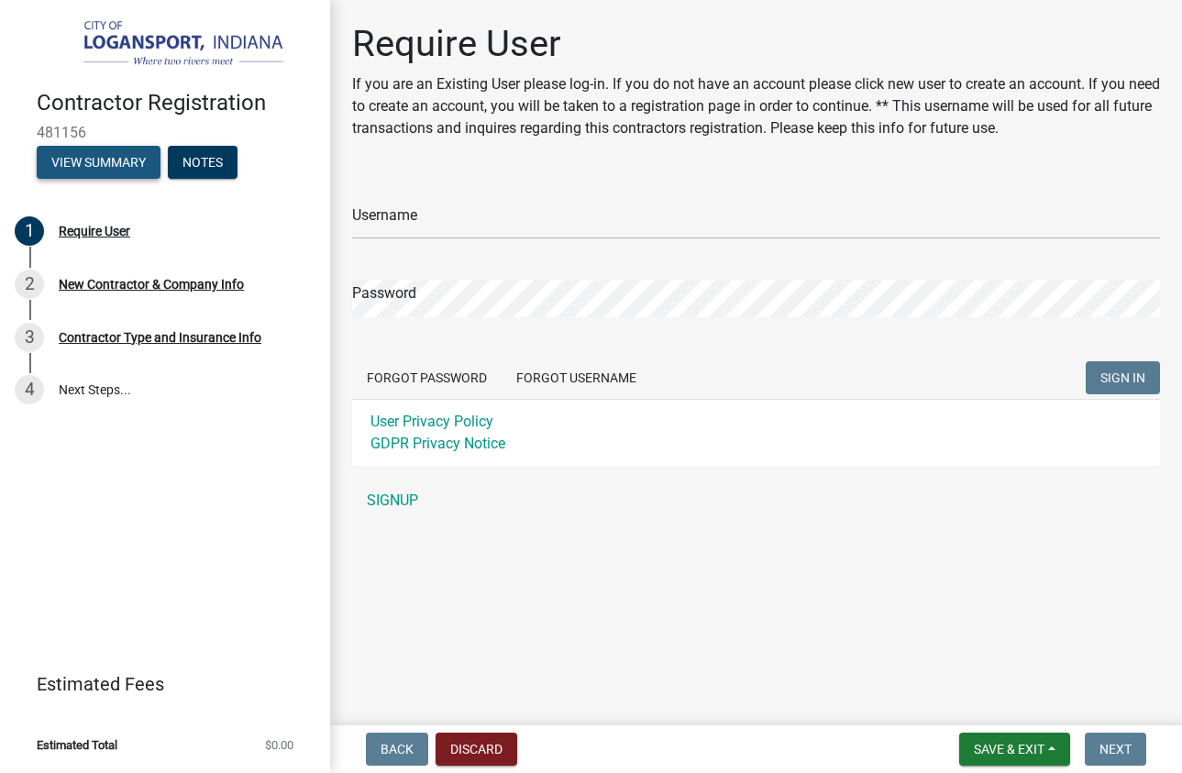
click at [98, 168] on button "View Summary" at bounding box center [99, 162] width 124 height 33
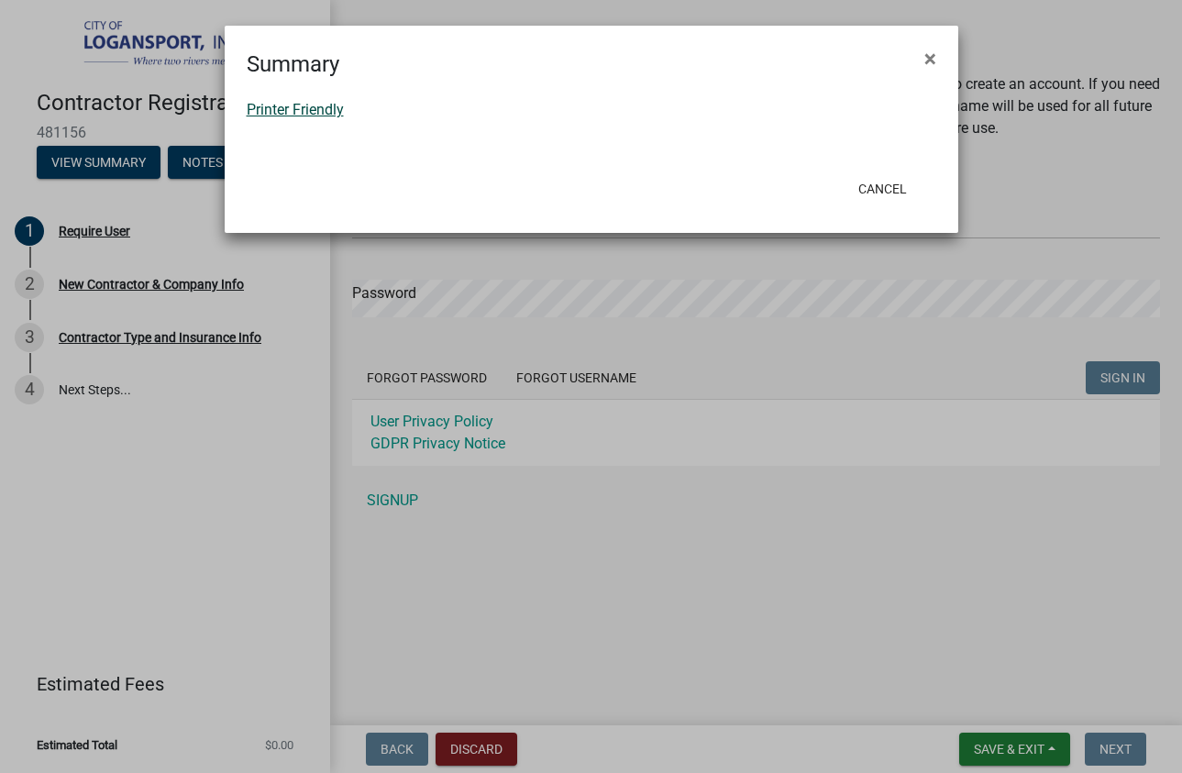
click at [329, 111] on link "Printer Friendly" at bounding box center [295, 109] width 97 height 17
click at [871, 190] on button "Cancel" at bounding box center [883, 188] width 78 height 33
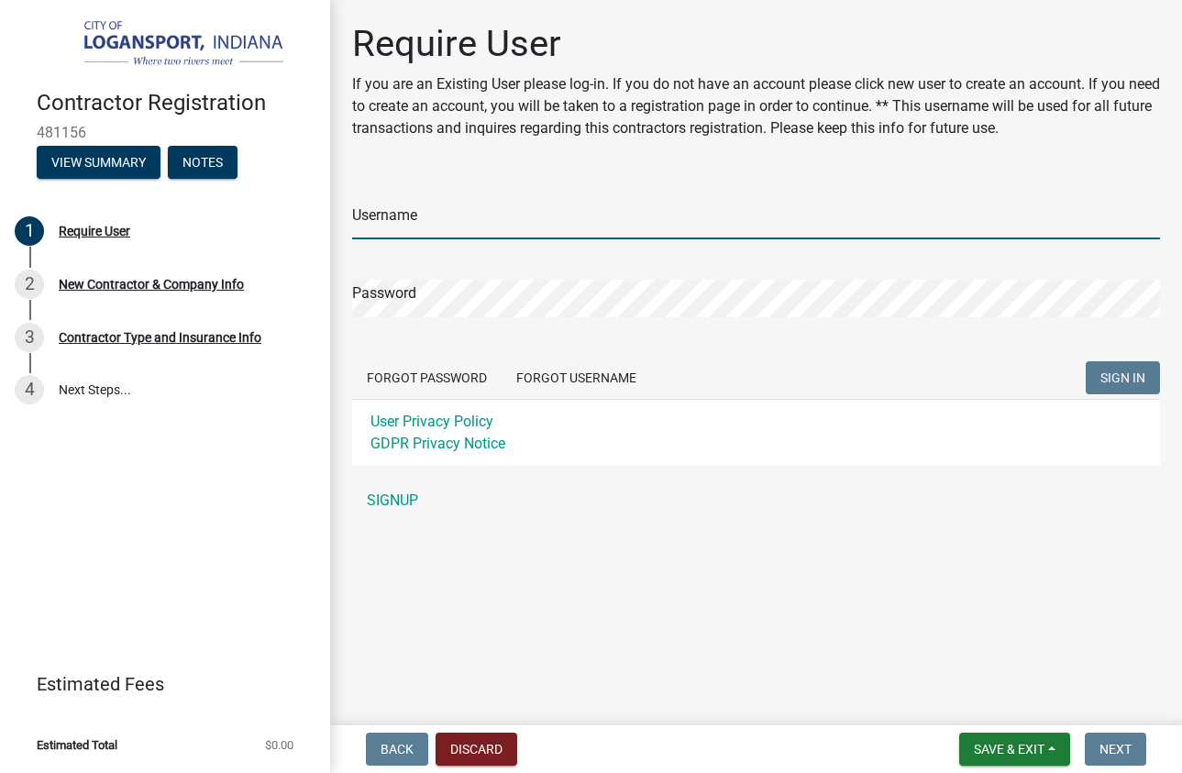
click at [552, 220] on input "Username" at bounding box center [756, 221] width 808 height 38
type input "LapRyoderconst"
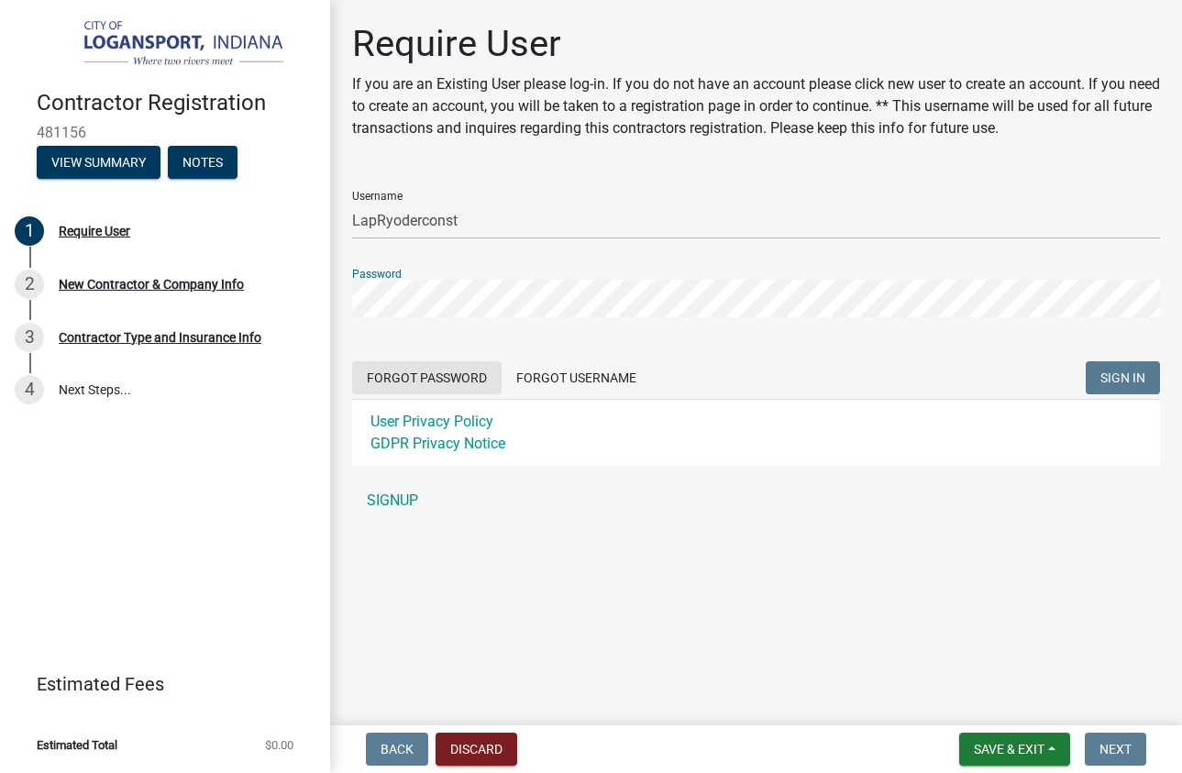
click at [416, 382] on form "Username LapRyoderconst Password Forgot Password Forgot Username SIGN IN User P…" at bounding box center [756, 321] width 808 height 290
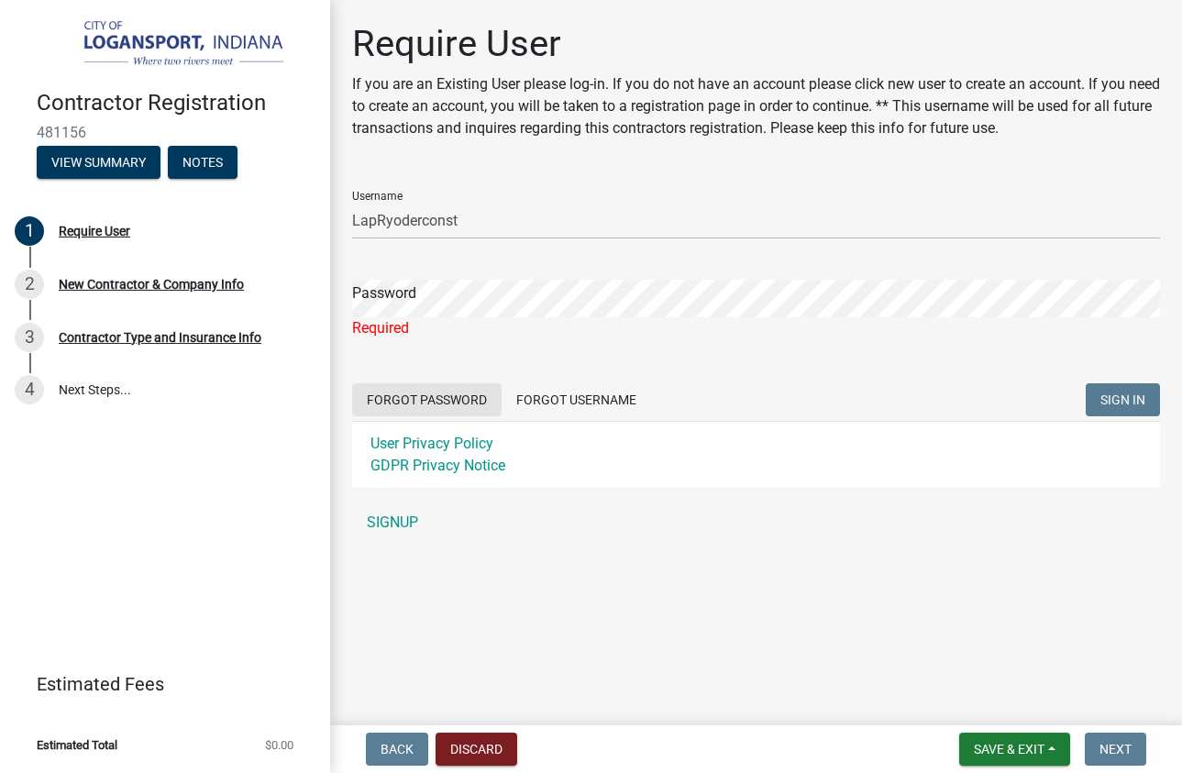
click at [408, 398] on button "Forgot Password" at bounding box center [427, 399] width 150 height 33
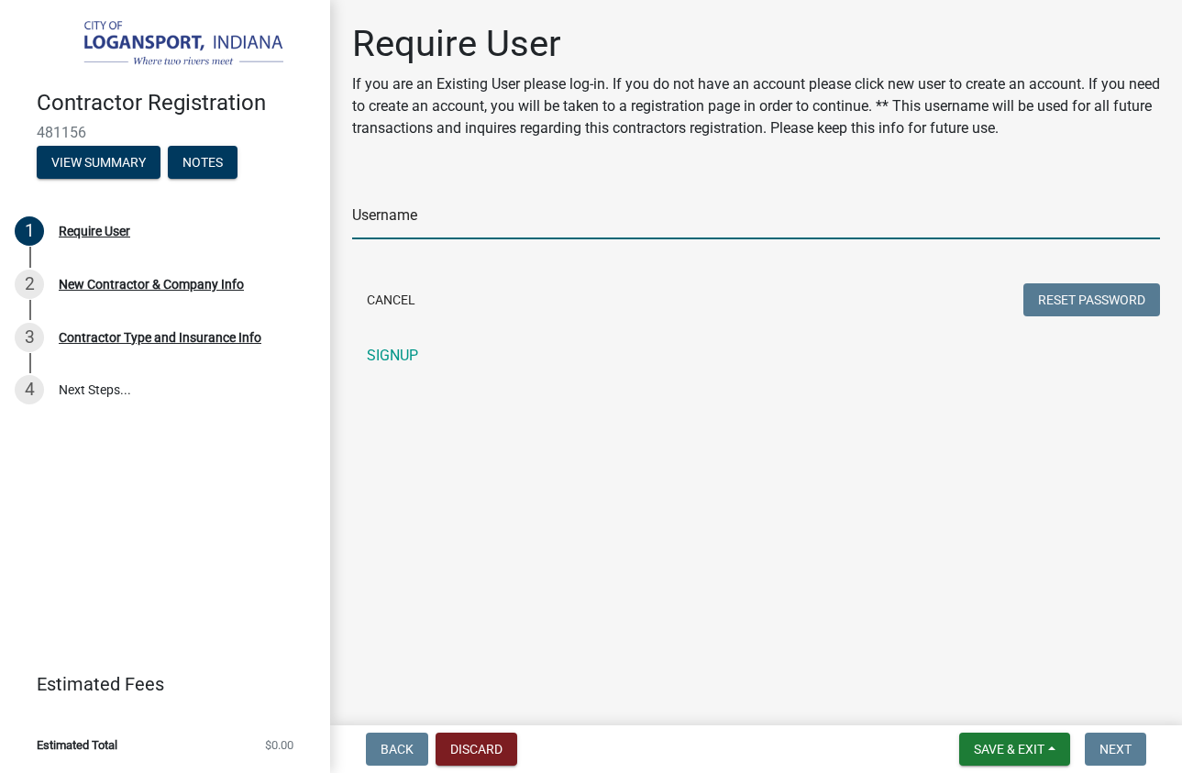
click at [469, 223] on input "Username" at bounding box center [756, 221] width 808 height 38
type input "LapRyoderconst"
click at [1111, 302] on button "Reset Password" at bounding box center [1092, 299] width 137 height 33
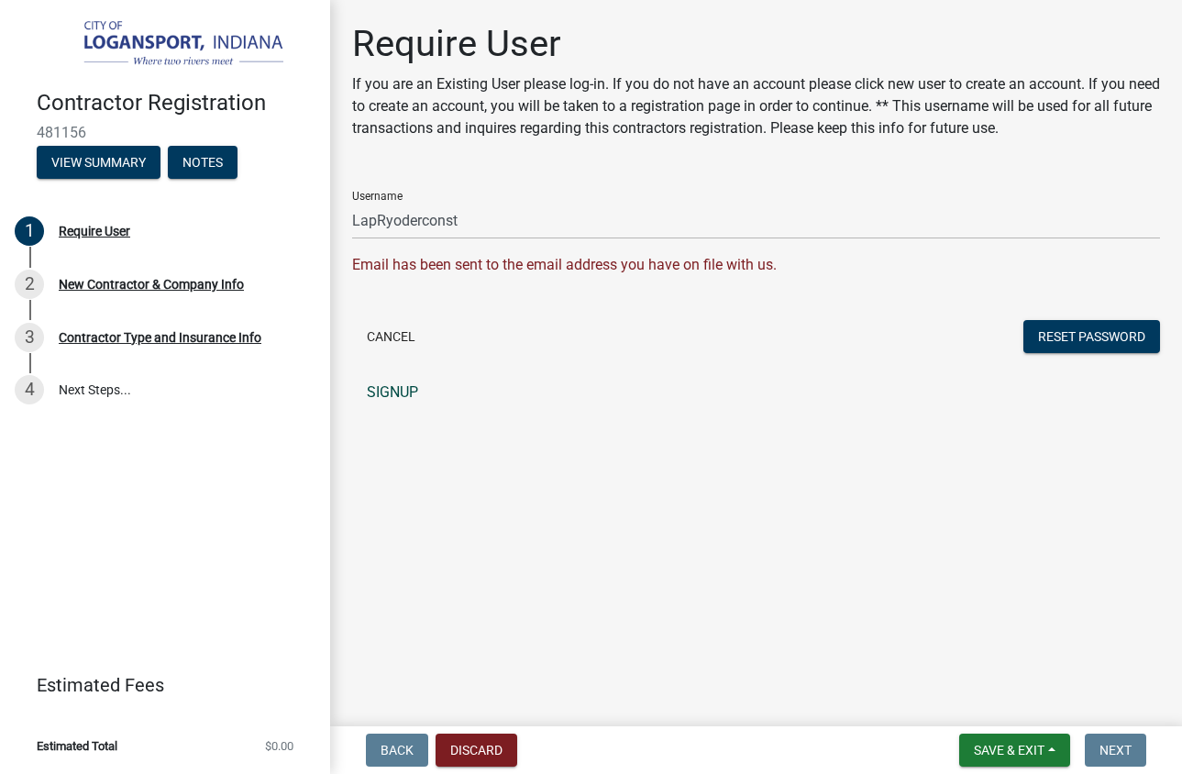
click at [384, 389] on link "SIGNUP" at bounding box center [756, 392] width 808 height 37
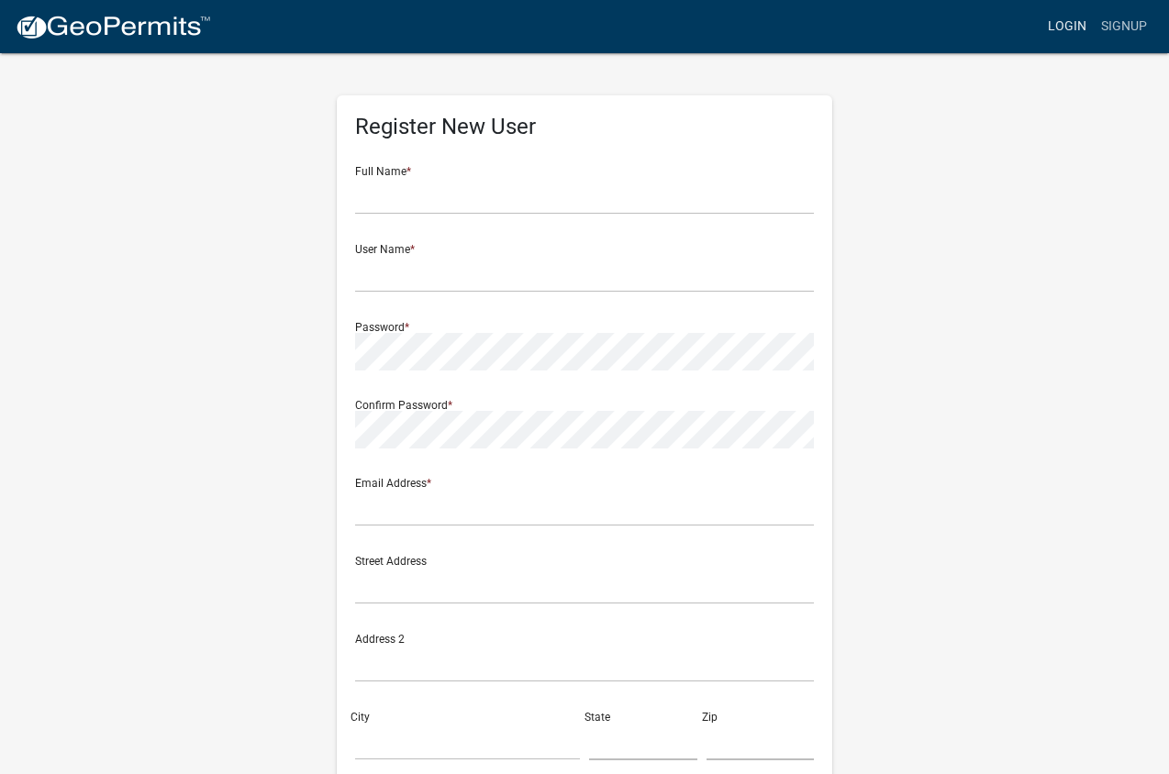
click at [1074, 18] on link "Login" at bounding box center [1066, 26] width 53 height 35
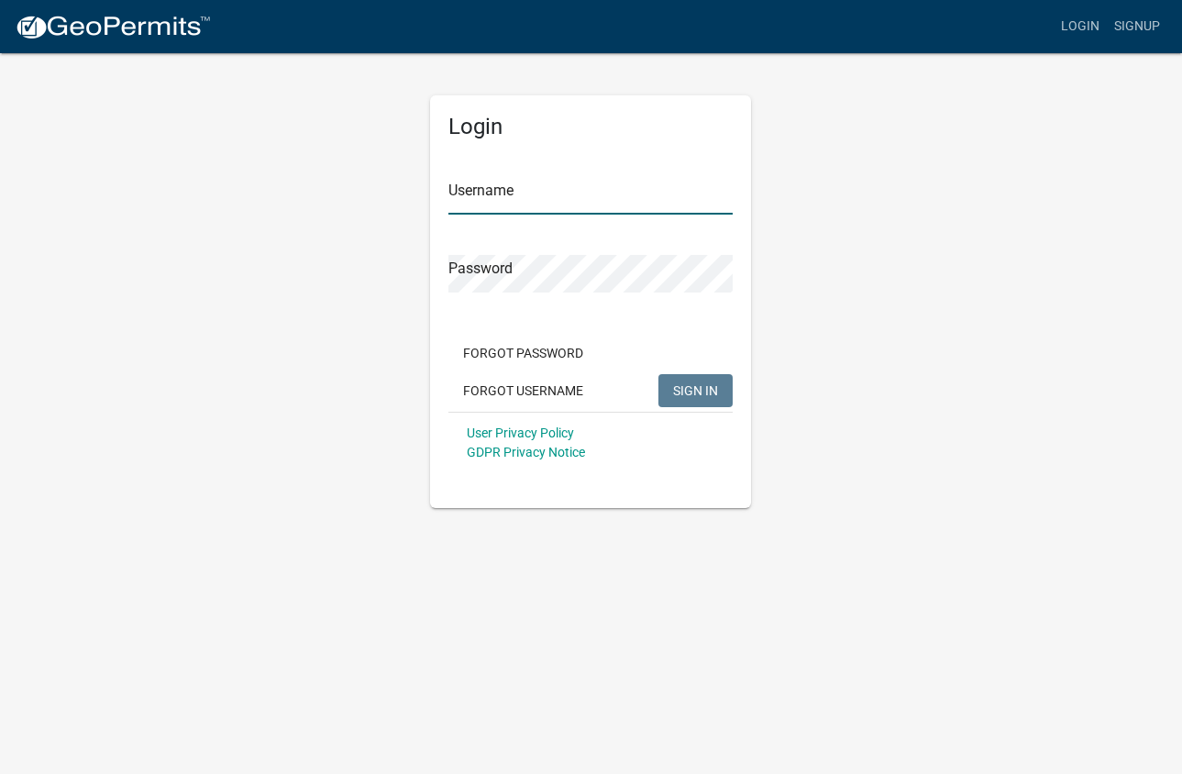
drag, startPoint x: 585, startPoint y: 197, endPoint x: 578, endPoint y: 191, distance: 9.8
click at [578, 191] on input "Username" at bounding box center [591, 196] width 284 height 38
type input "LapRyoderconst"
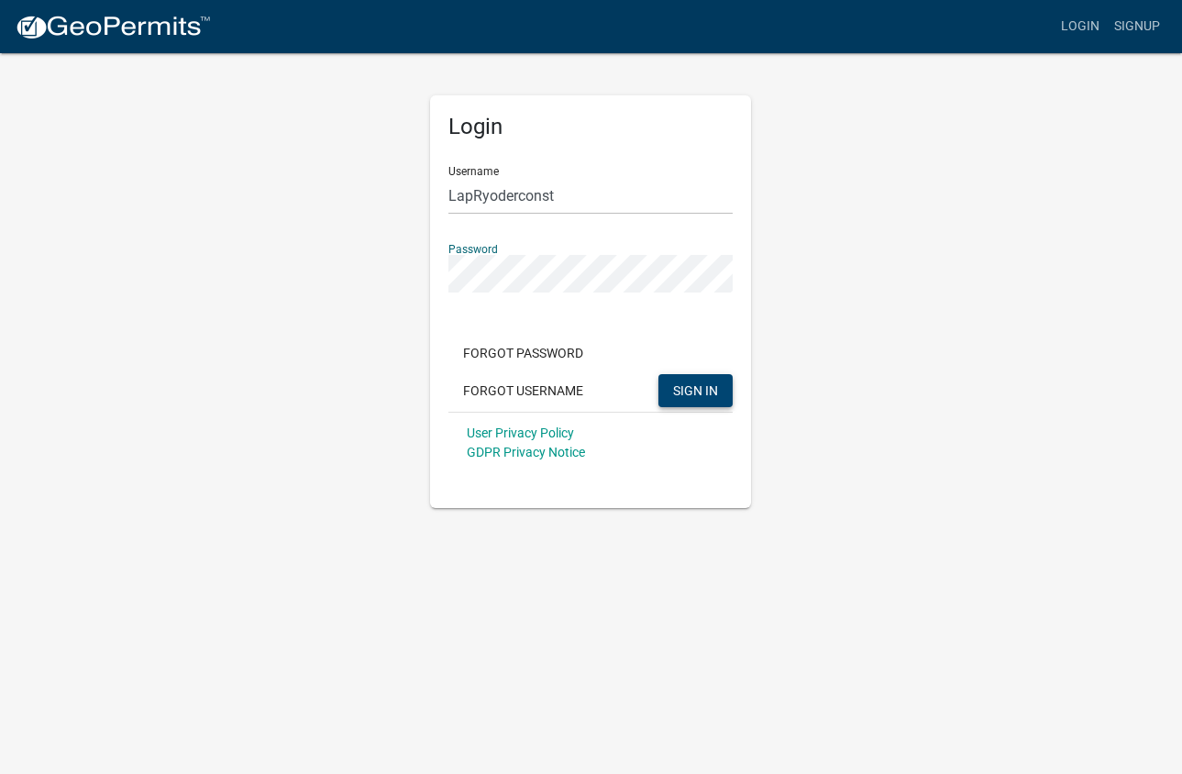
click at [693, 388] on span "SIGN IN" at bounding box center [695, 390] width 45 height 15
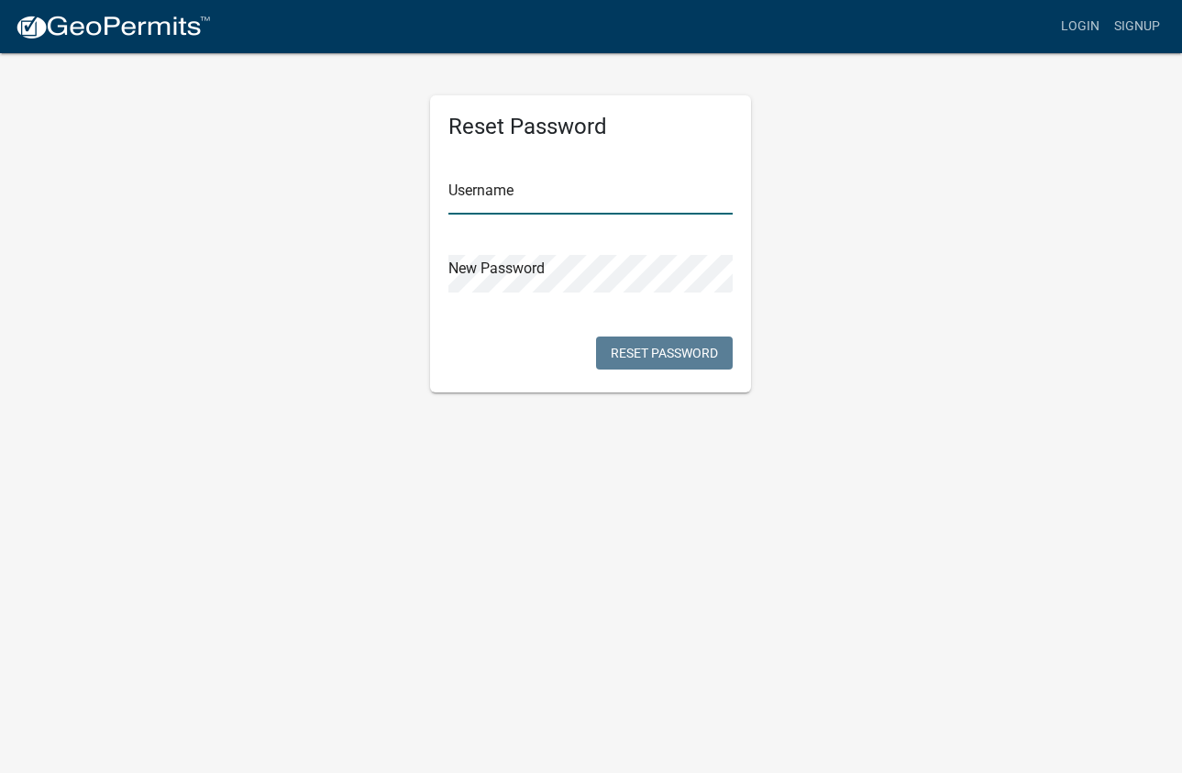
click at [536, 197] on input "text" at bounding box center [591, 196] width 284 height 38
type input "LapRyoderconst"
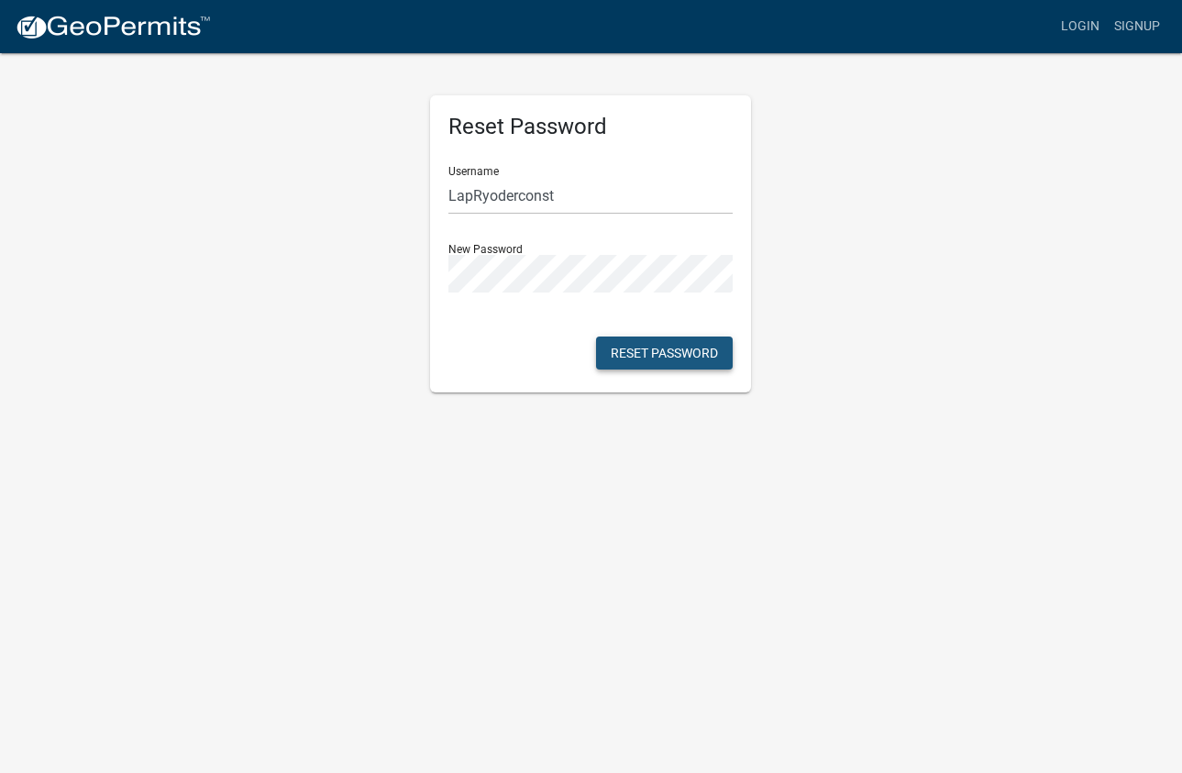
click at [655, 353] on button "Reset Password" at bounding box center [664, 353] width 137 height 33
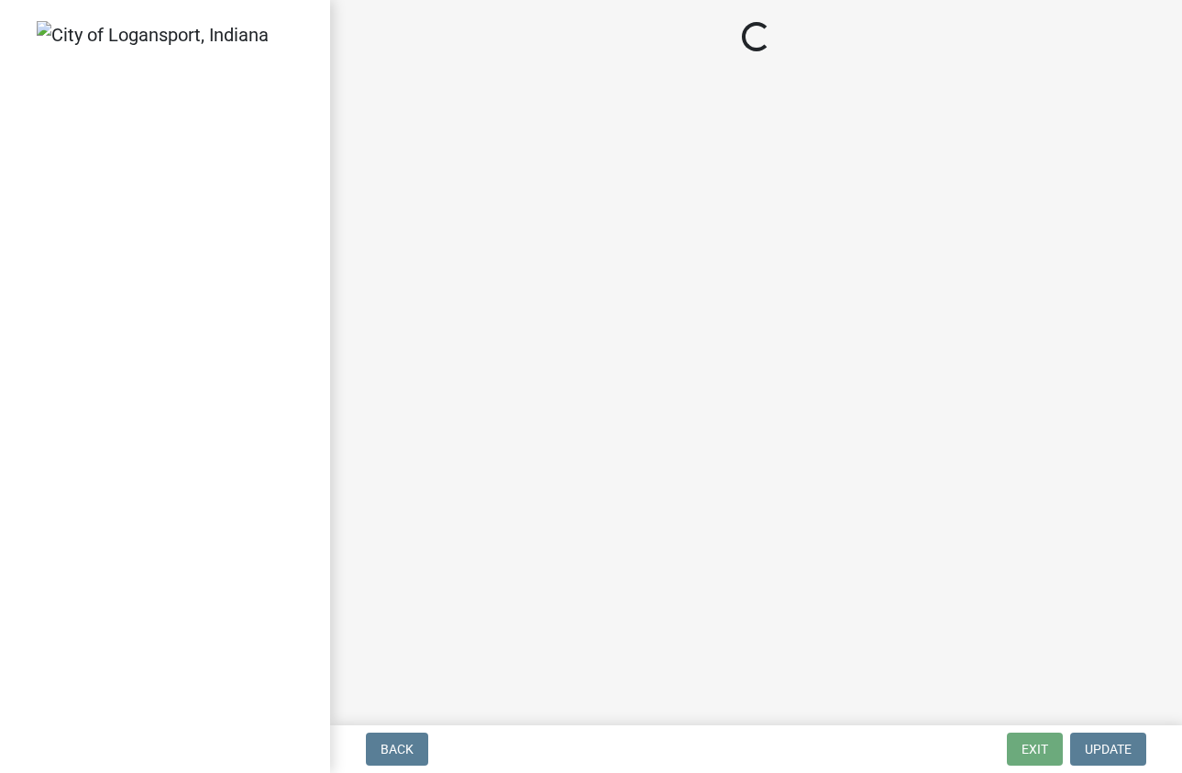
select select "IN"
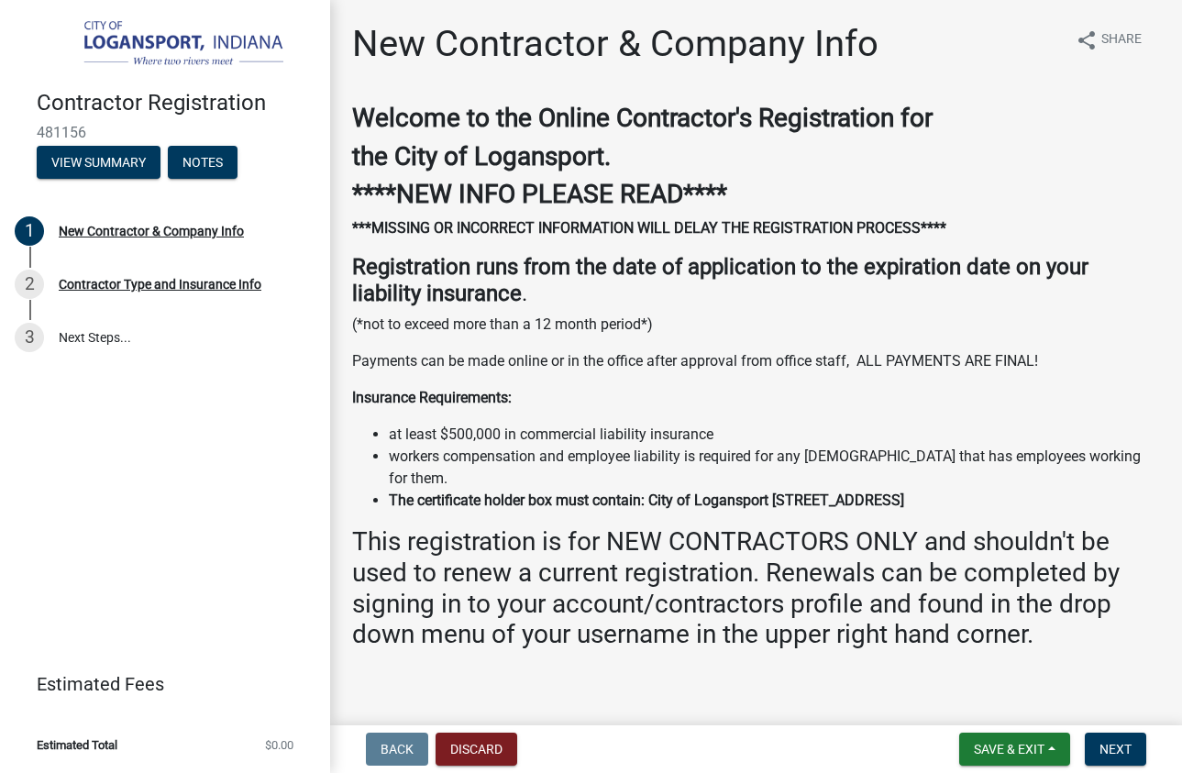
click at [172, 41] on img at bounding box center [169, 44] width 264 height 51
click at [1060, 753] on button "Save & Exit" at bounding box center [1015, 749] width 111 height 33
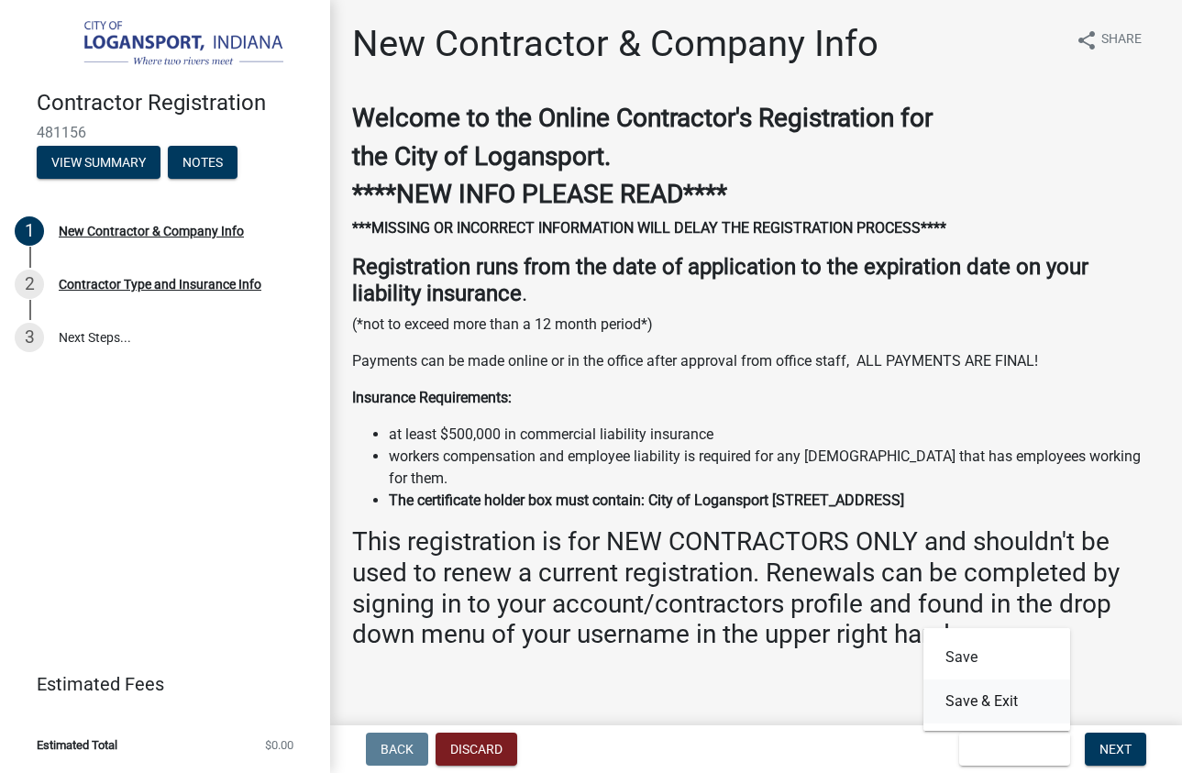
click at [985, 706] on button "Save & Exit" at bounding box center [997, 702] width 147 height 44
